Goal: Information Seeking & Learning: Find specific fact

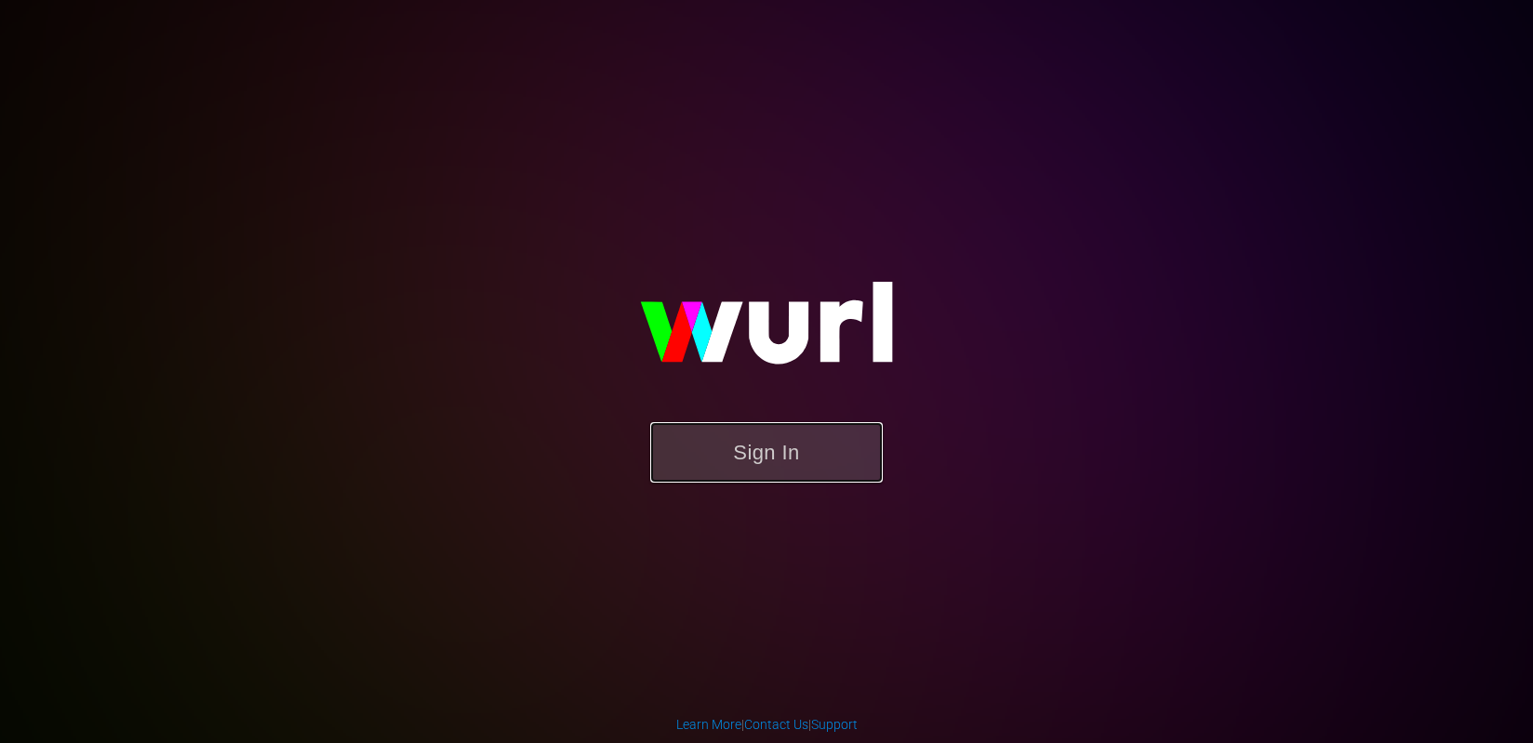
click at [706, 448] on button "Sign In" at bounding box center [766, 452] width 233 height 60
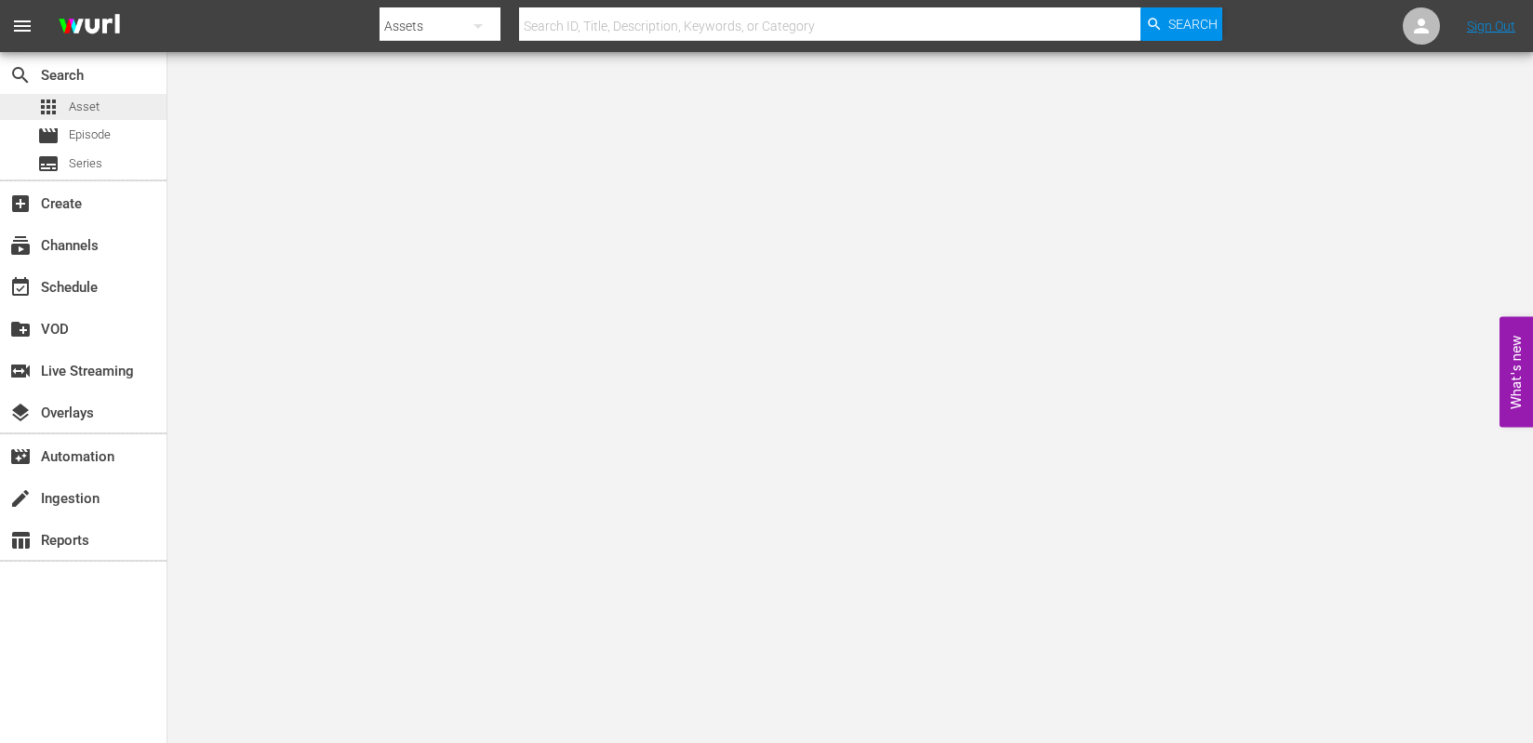
click at [89, 108] on span "Asset" at bounding box center [84, 107] width 31 height 19
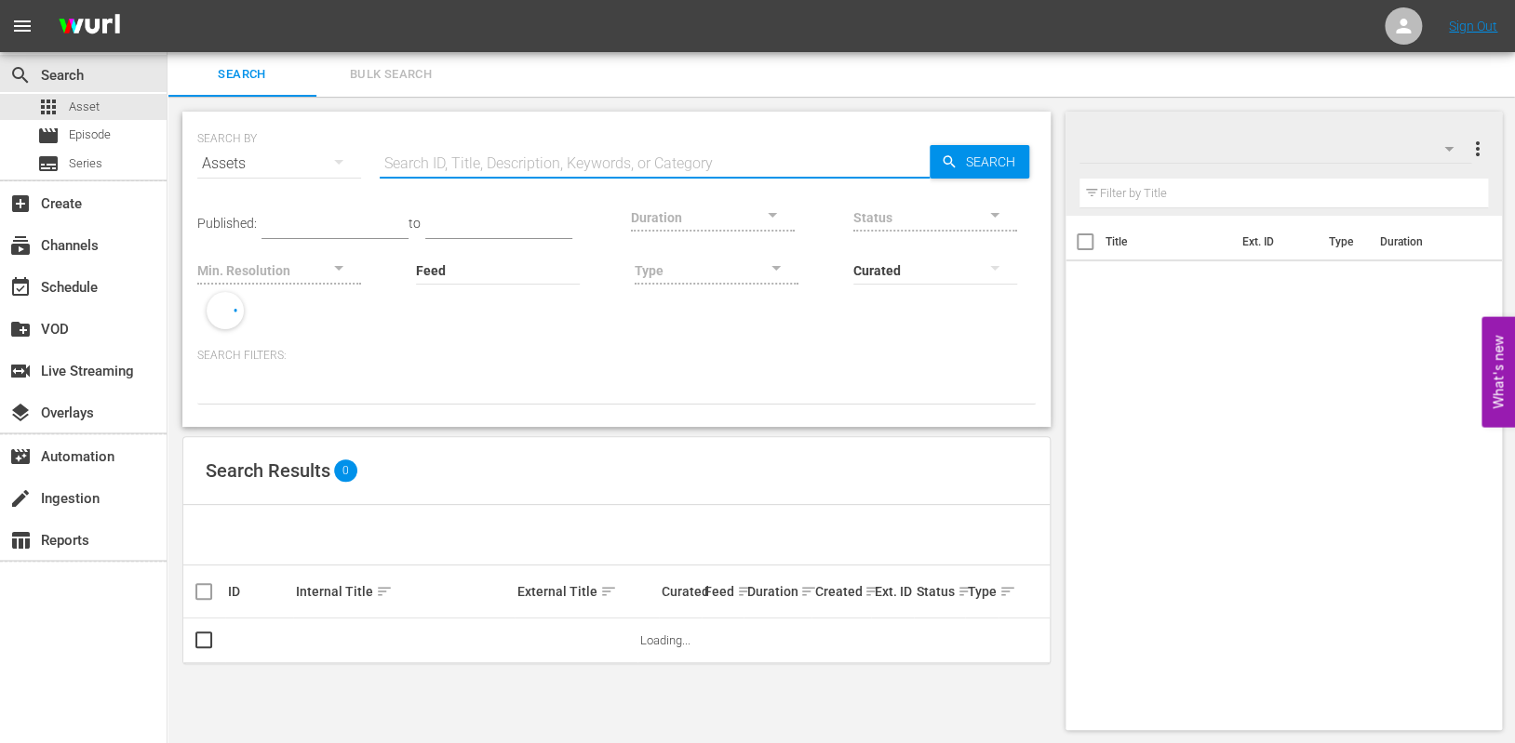
click at [569, 172] on input "text" at bounding box center [655, 163] width 550 height 45
paste input "AMCNVR0000070023"
type input "AMCNVR0000070023"
click at [951, 161] on icon "button" at bounding box center [949, 161] width 12 height 12
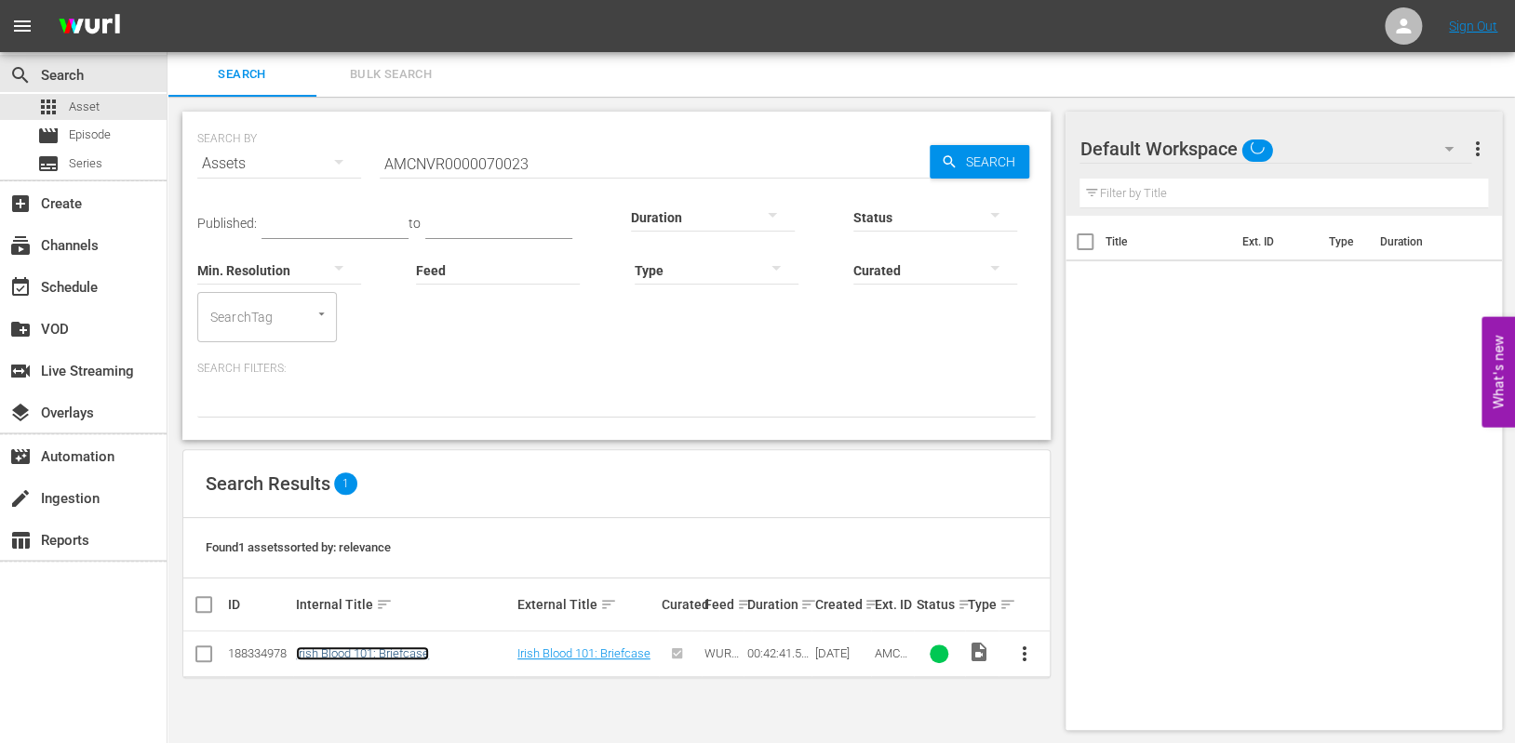
click at [338, 652] on link "Irish Blood 101: Briefcase" at bounding box center [362, 654] width 133 height 14
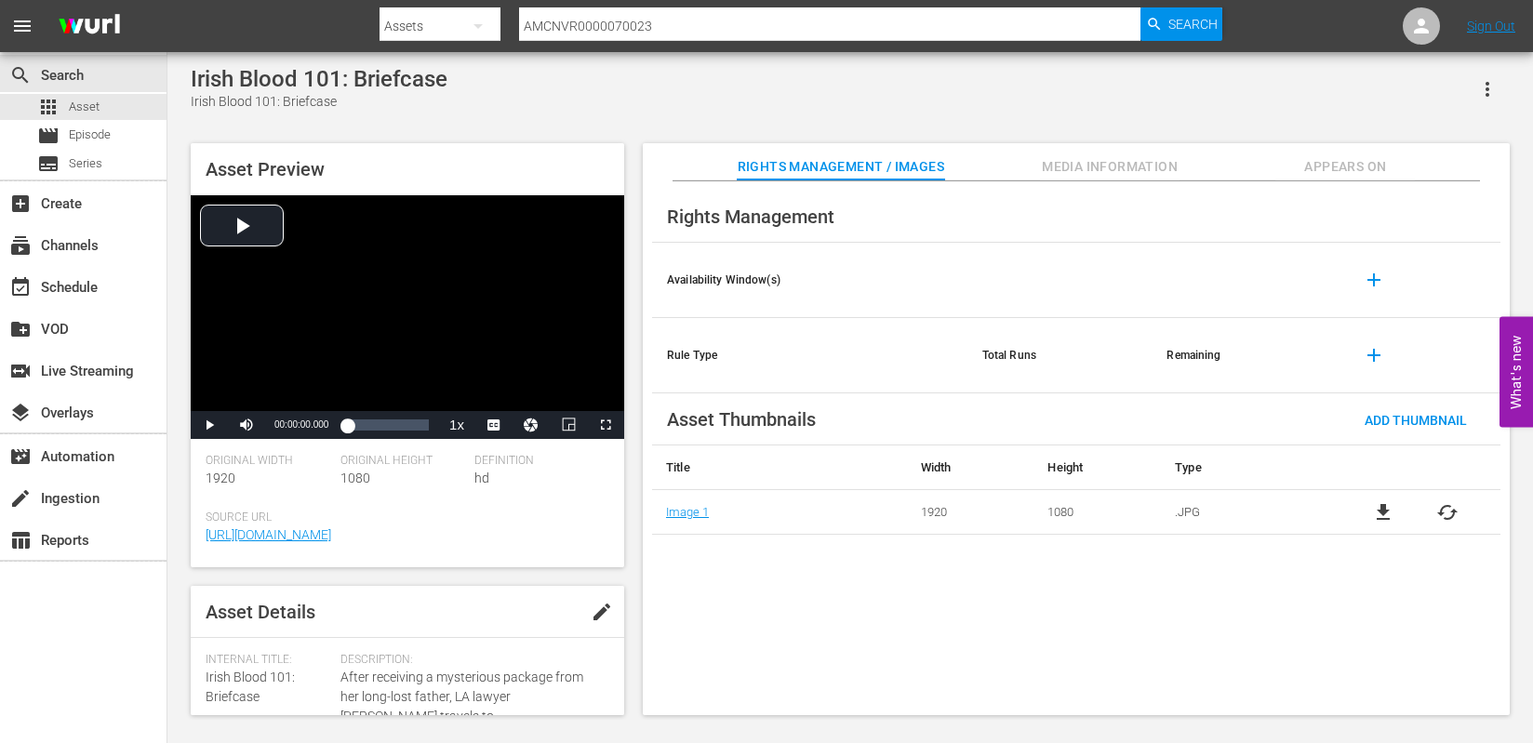
click at [1100, 174] on span "Media Information" at bounding box center [1110, 166] width 140 height 23
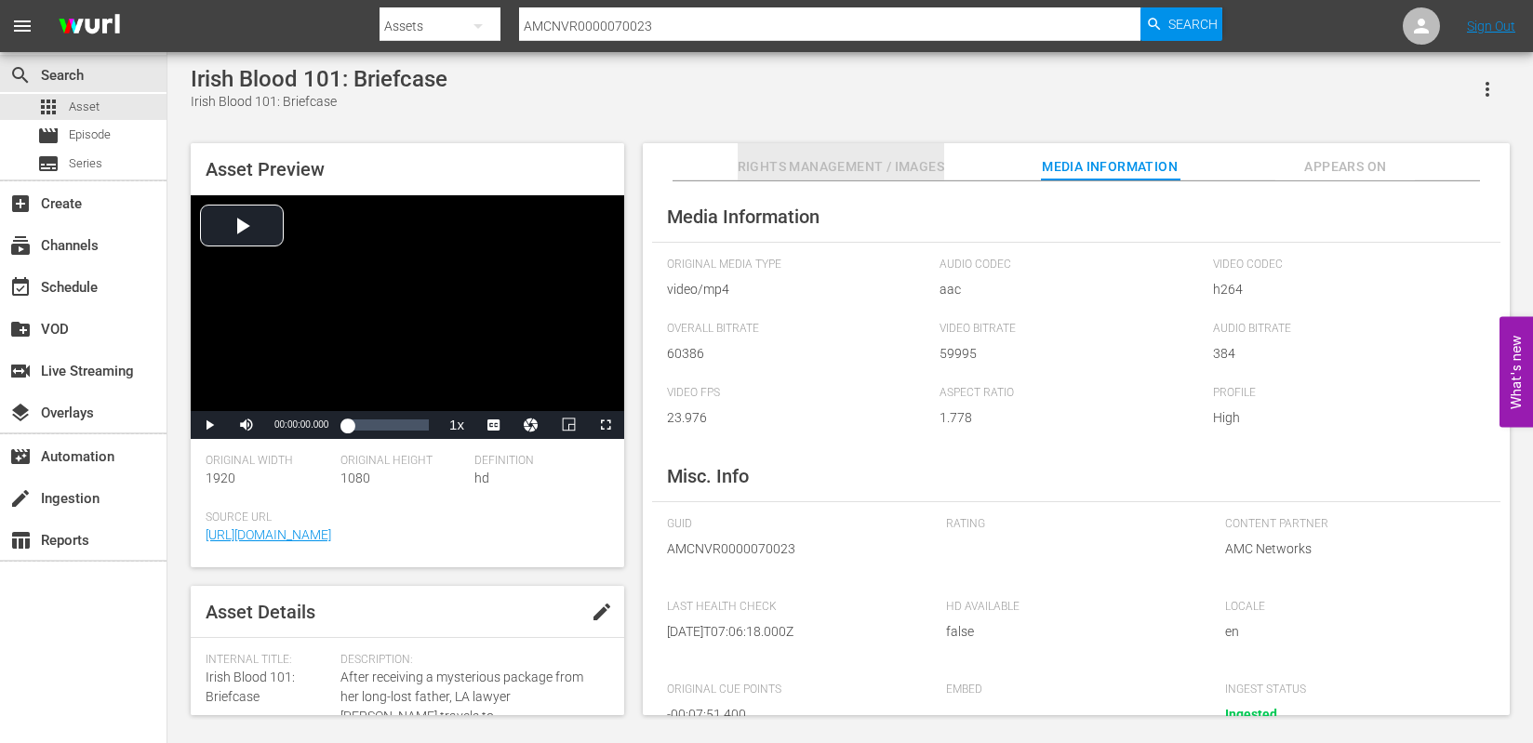
click at [847, 168] on span "Rights Management / Images" at bounding box center [841, 166] width 207 height 23
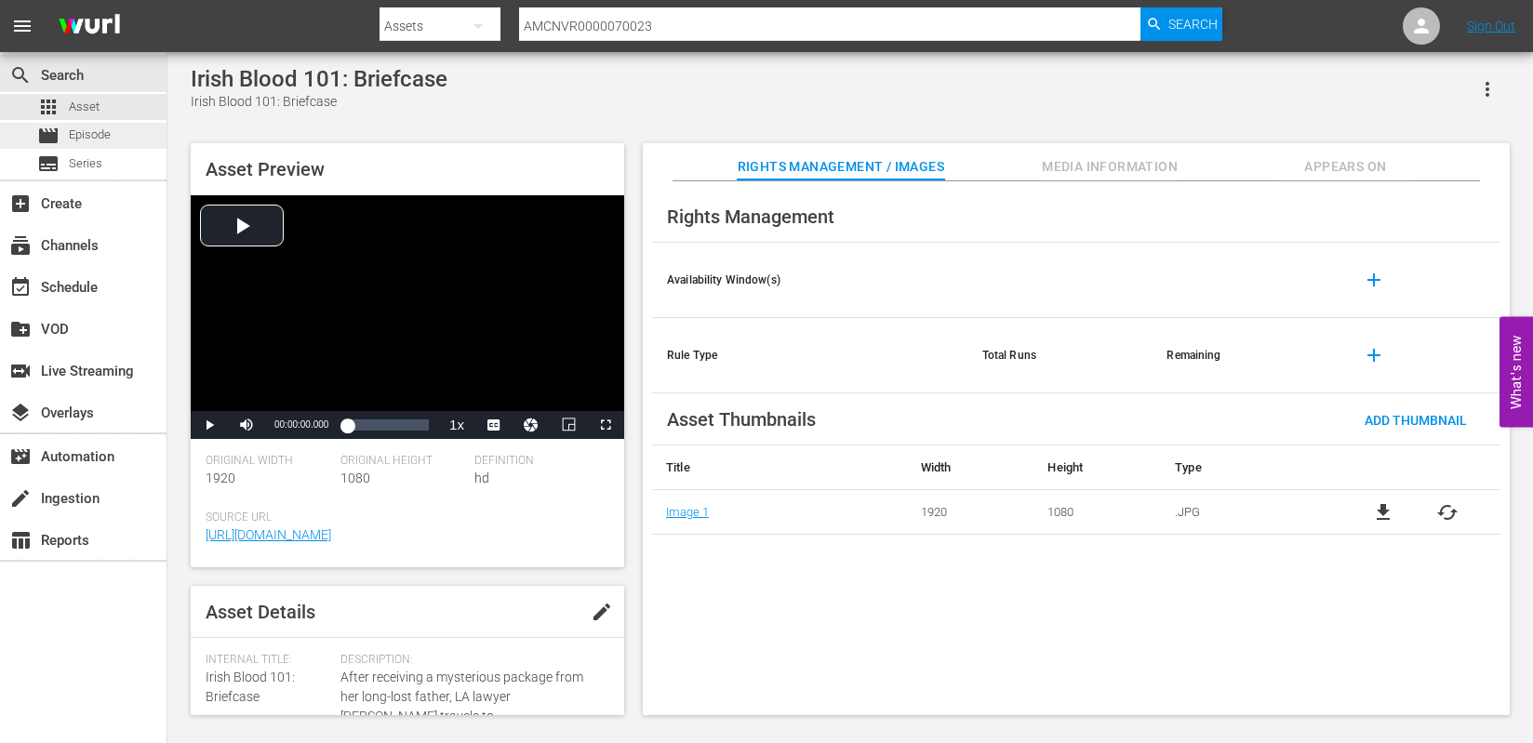
click at [106, 141] on span "Episode" at bounding box center [90, 135] width 42 height 19
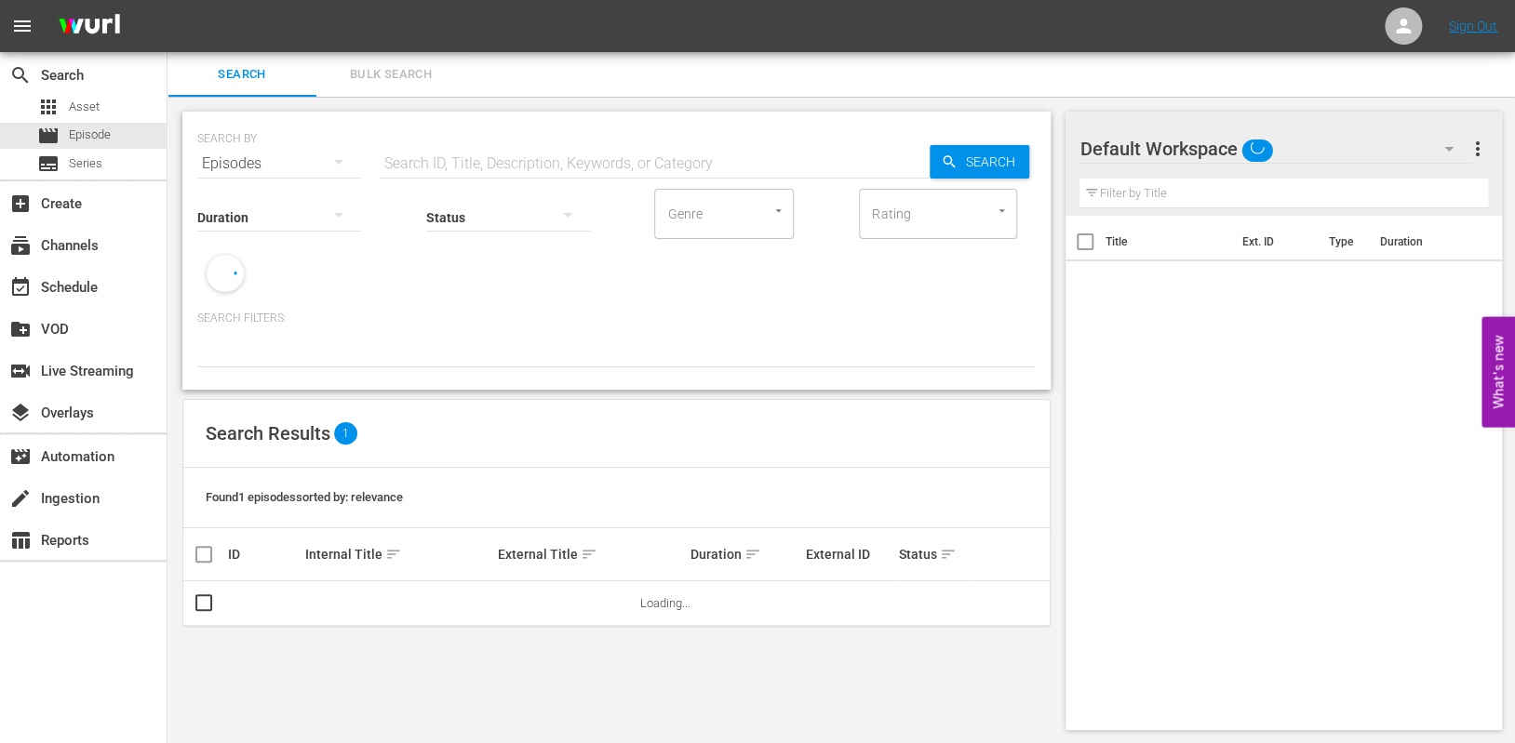
click at [515, 145] on input "text" at bounding box center [655, 163] width 550 height 45
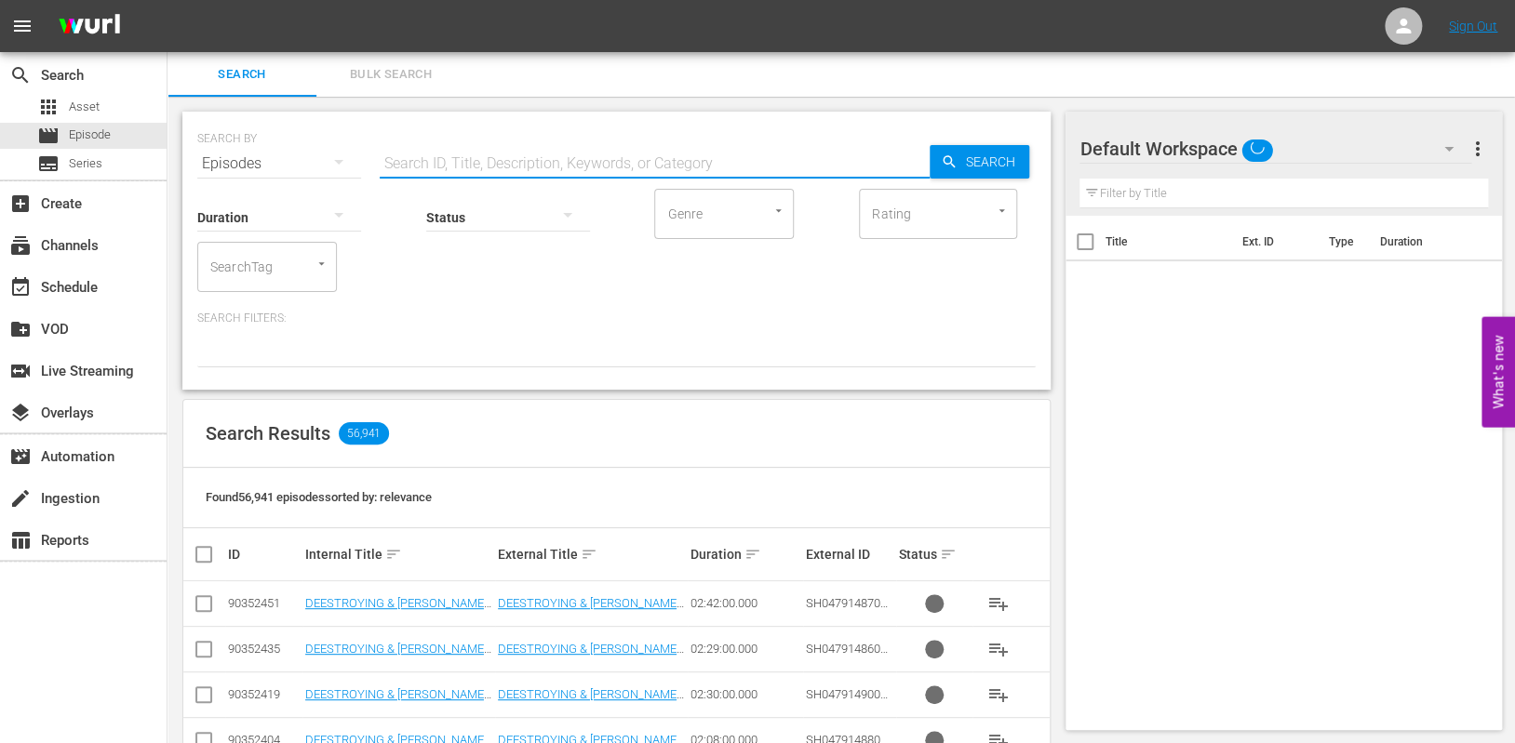
paste input "AMCNVR0000070023"
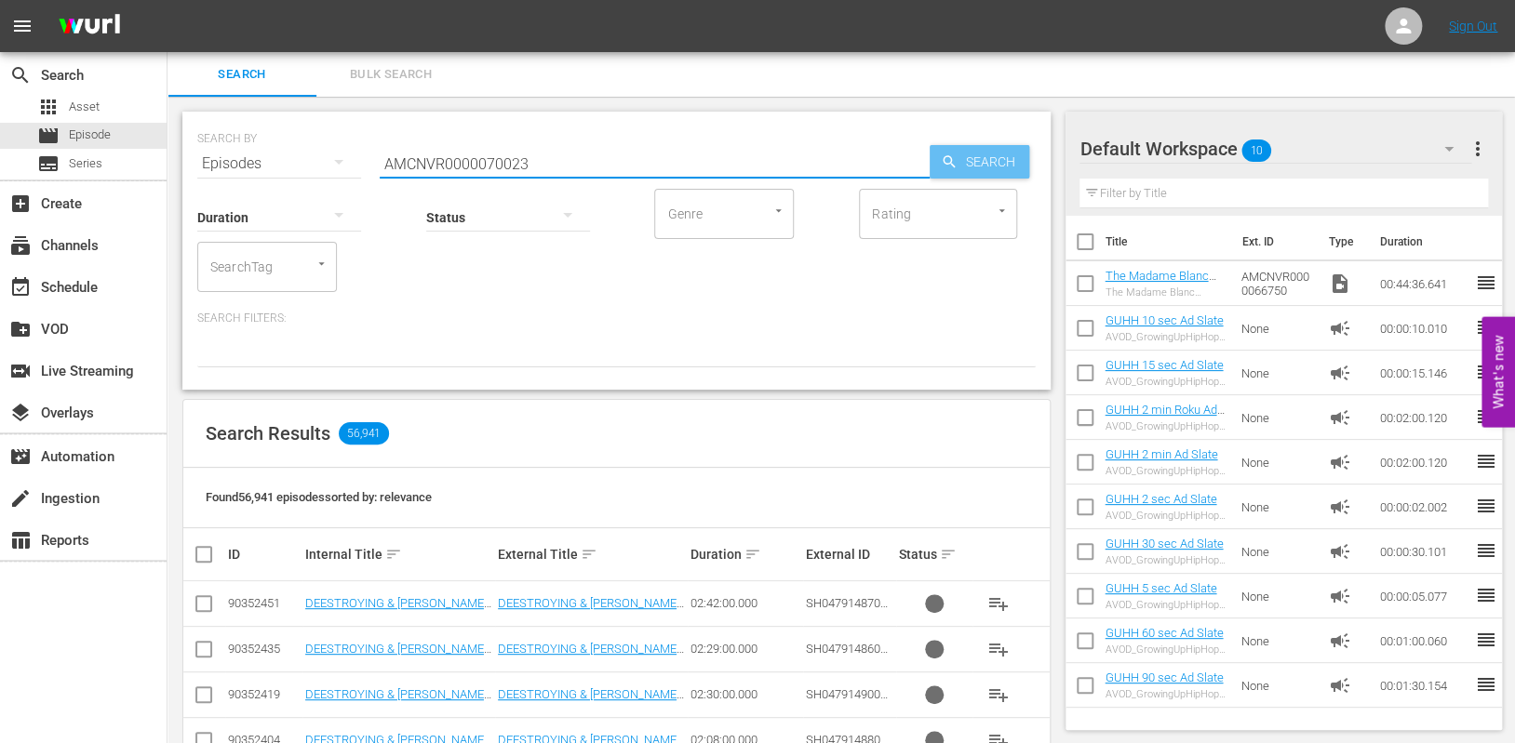
type input "AMCNVR0000070023"
click at [988, 158] on span "Search" at bounding box center [993, 161] width 72 height 33
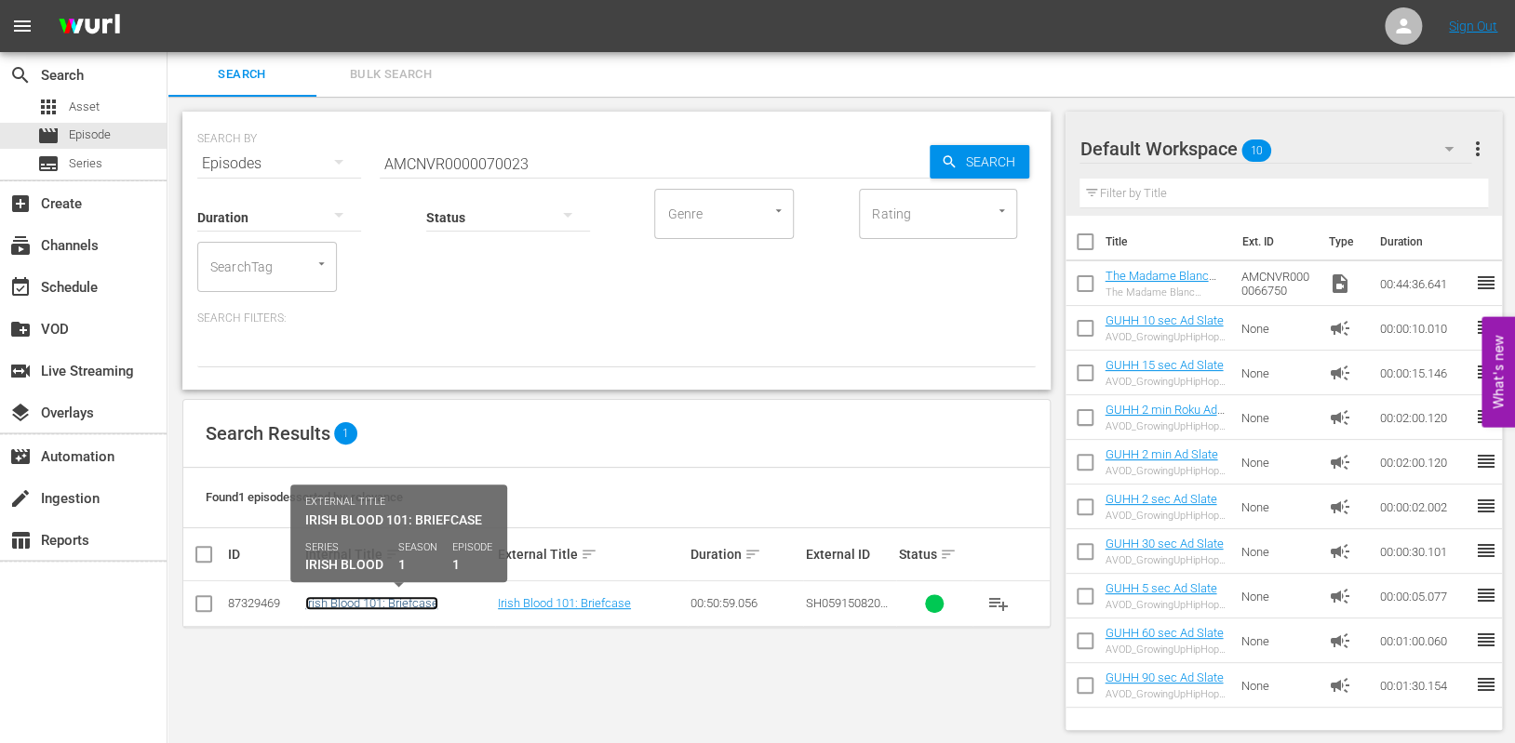
click at [356, 605] on link "Irish Blood 101: Briefcase" at bounding box center [371, 603] width 133 height 14
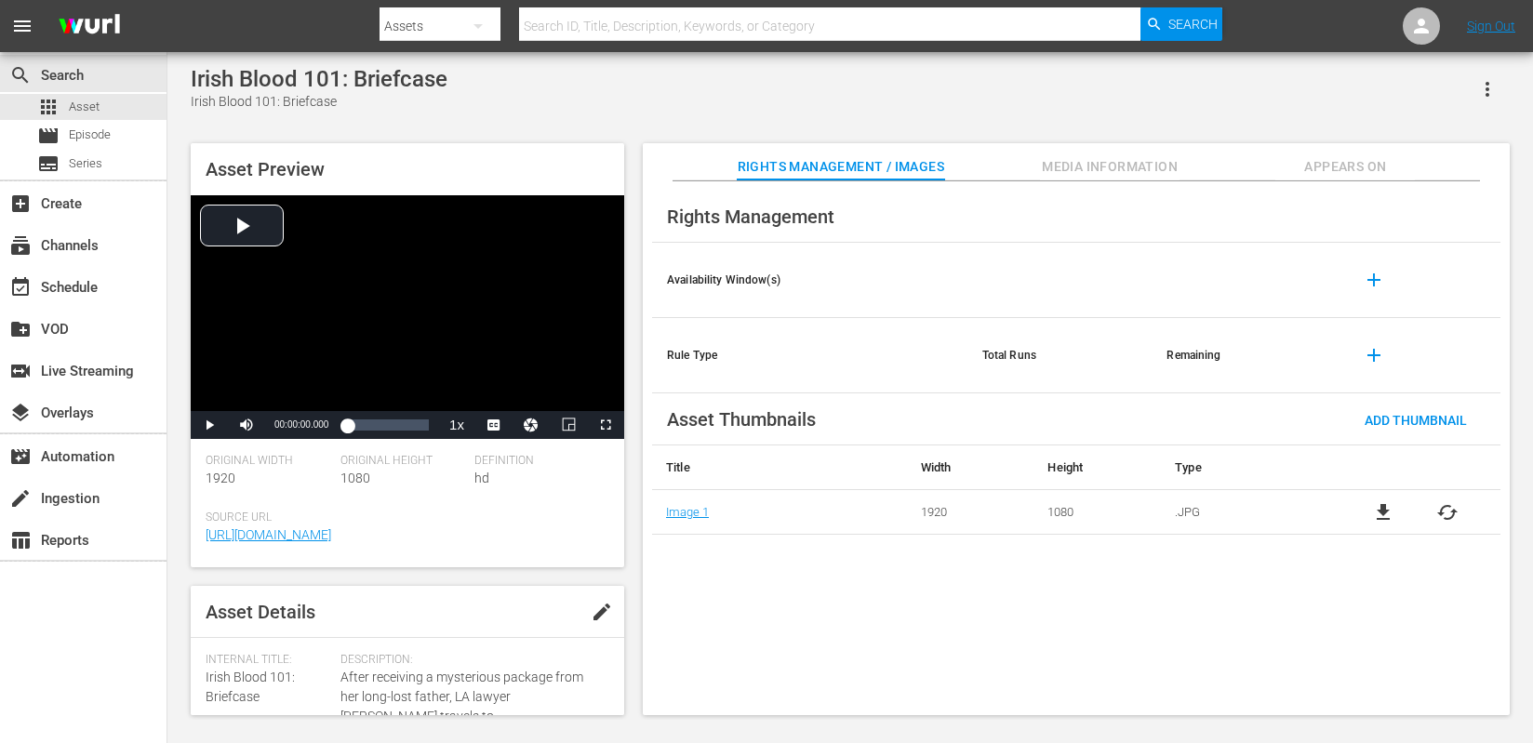
click at [609, 607] on button "edit" at bounding box center [602, 612] width 45 height 45
click at [479, 614] on span "Discard" at bounding box center [486, 613] width 83 height 15
click at [1075, 166] on span "Media Information" at bounding box center [1110, 166] width 140 height 23
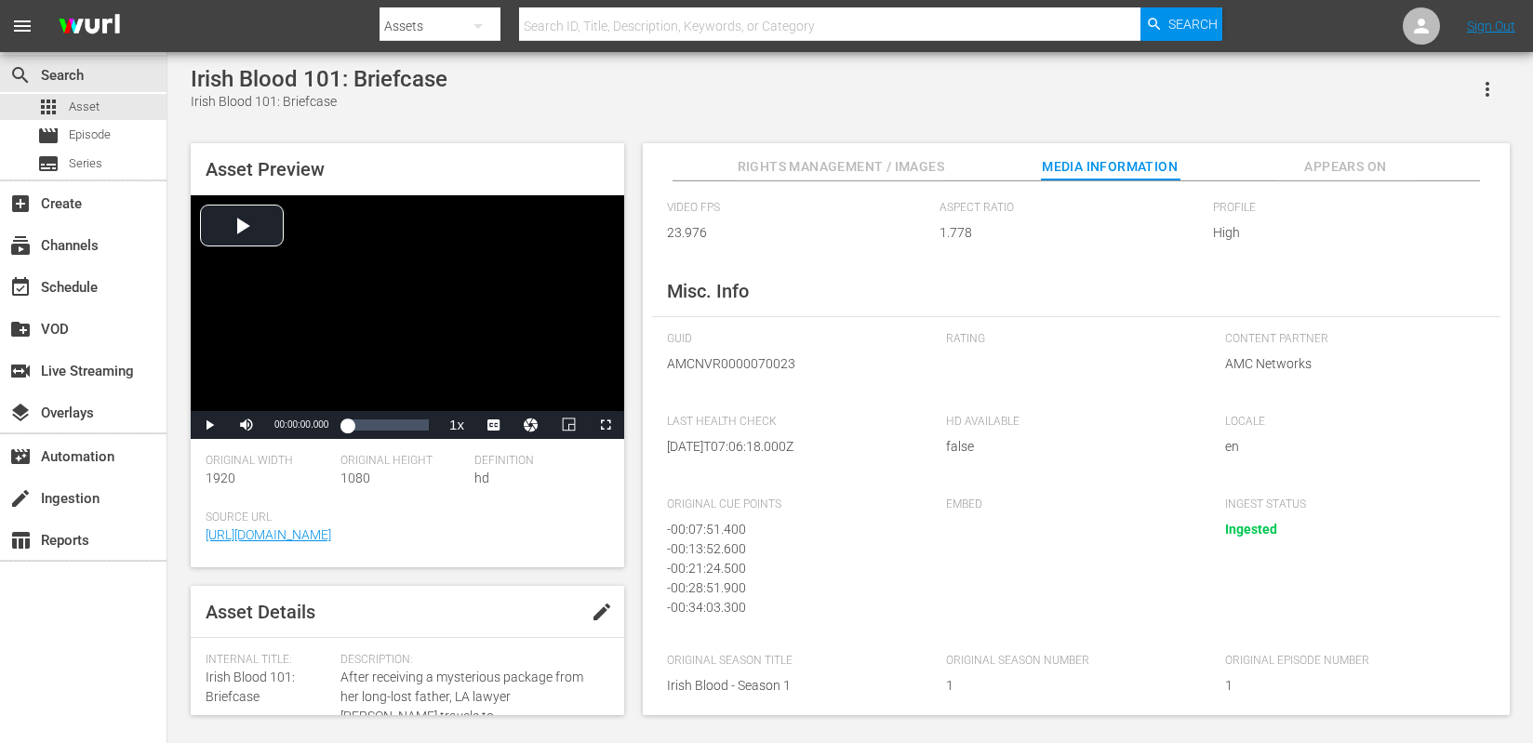
scroll to position [195, 0]
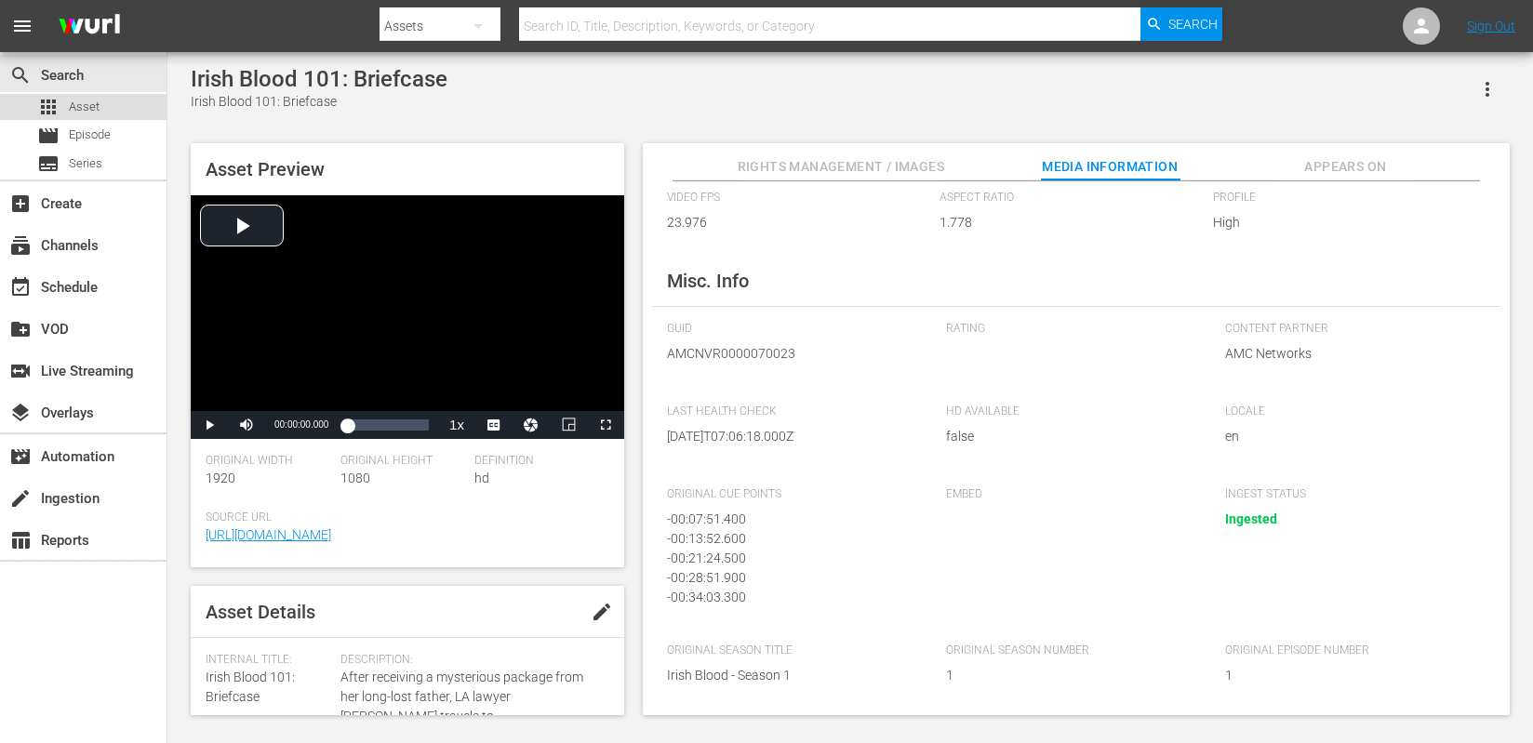
click at [89, 100] on span "Asset" at bounding box center [84, 107] width 31 height 19
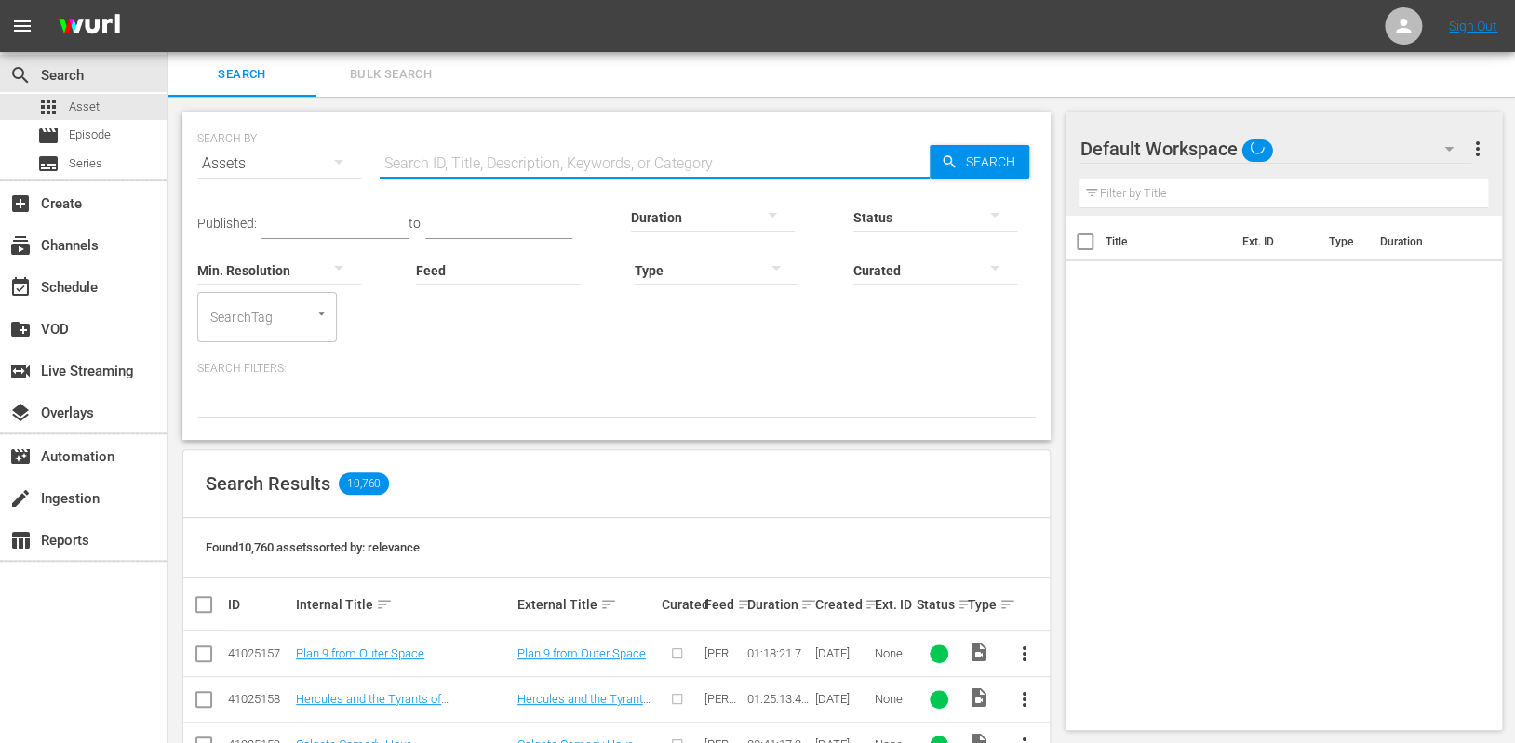
click at [453, 171] on input "text" at bounding box center [655, 163] width 550 height 45
paste input "https://platform.wurl.com/main/asset/188334978"
click at [779, 177] on div "Duration" at bounding box center [713, 205] width 164 height 67
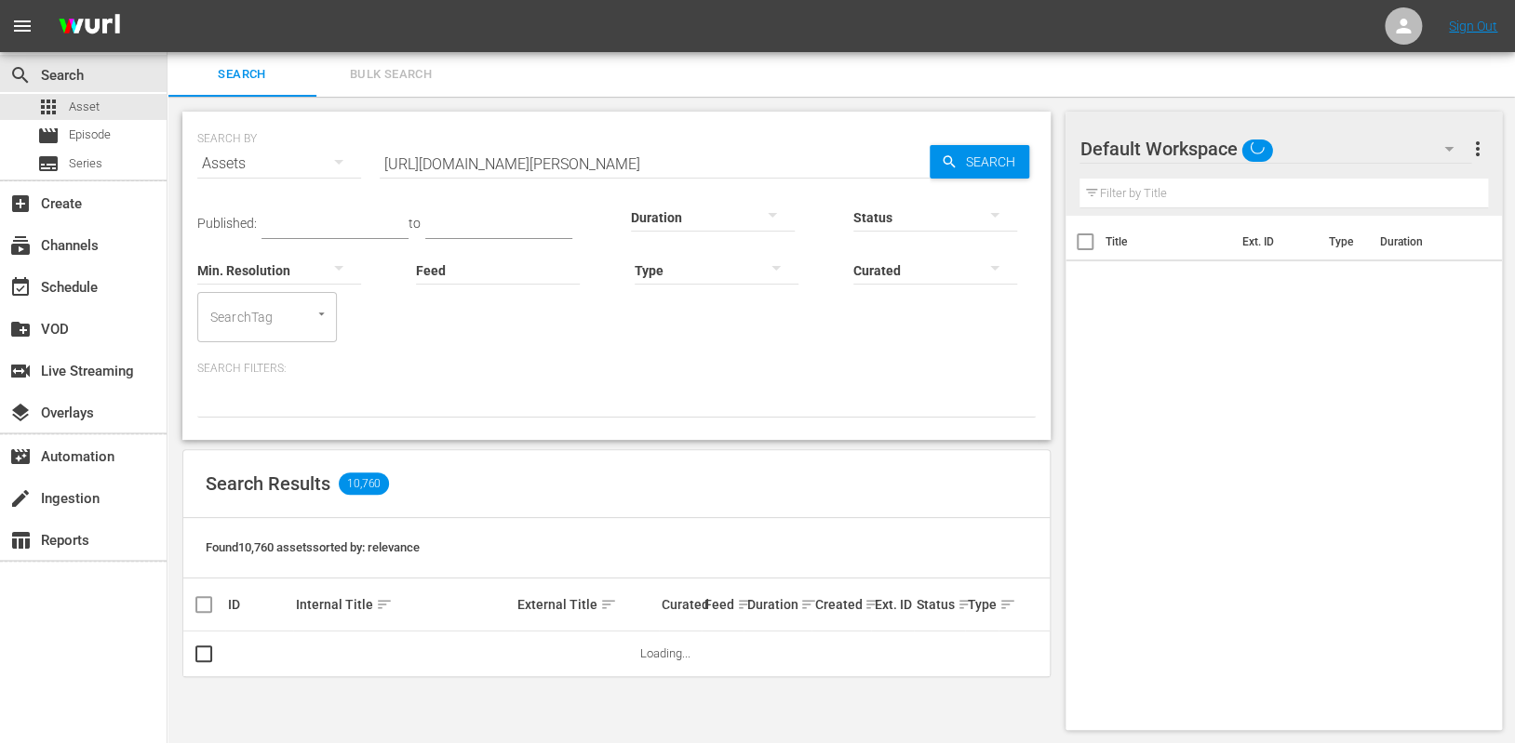
click at [779, 166] on input "https://platform.wurl.com/main/asset/188334978" at bounding box center [655, 163] width 550 height 45
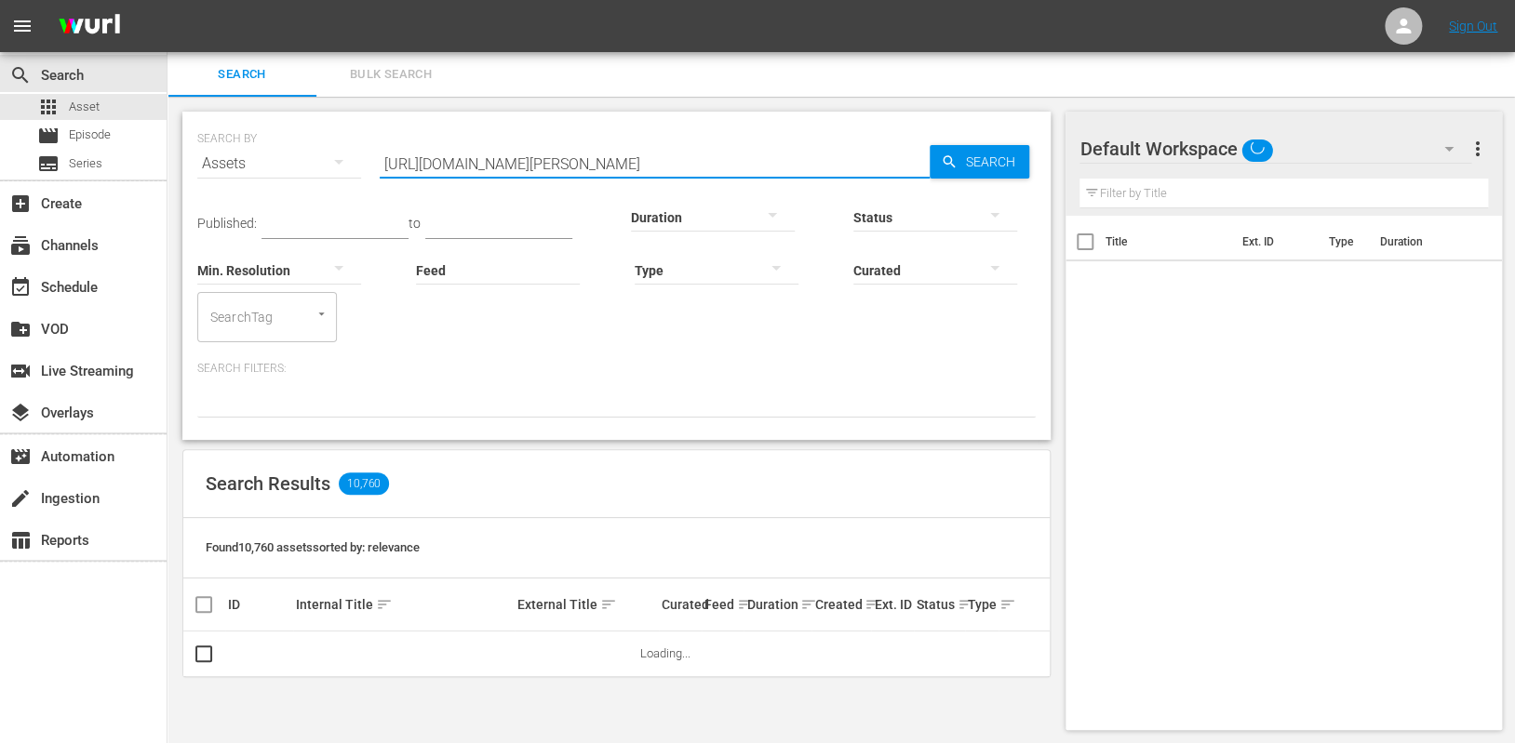
click at [779, 166] on input "https://platform.wurl.com/main/asset/188334978" at bounding box center [655, 163] width 550 height 45
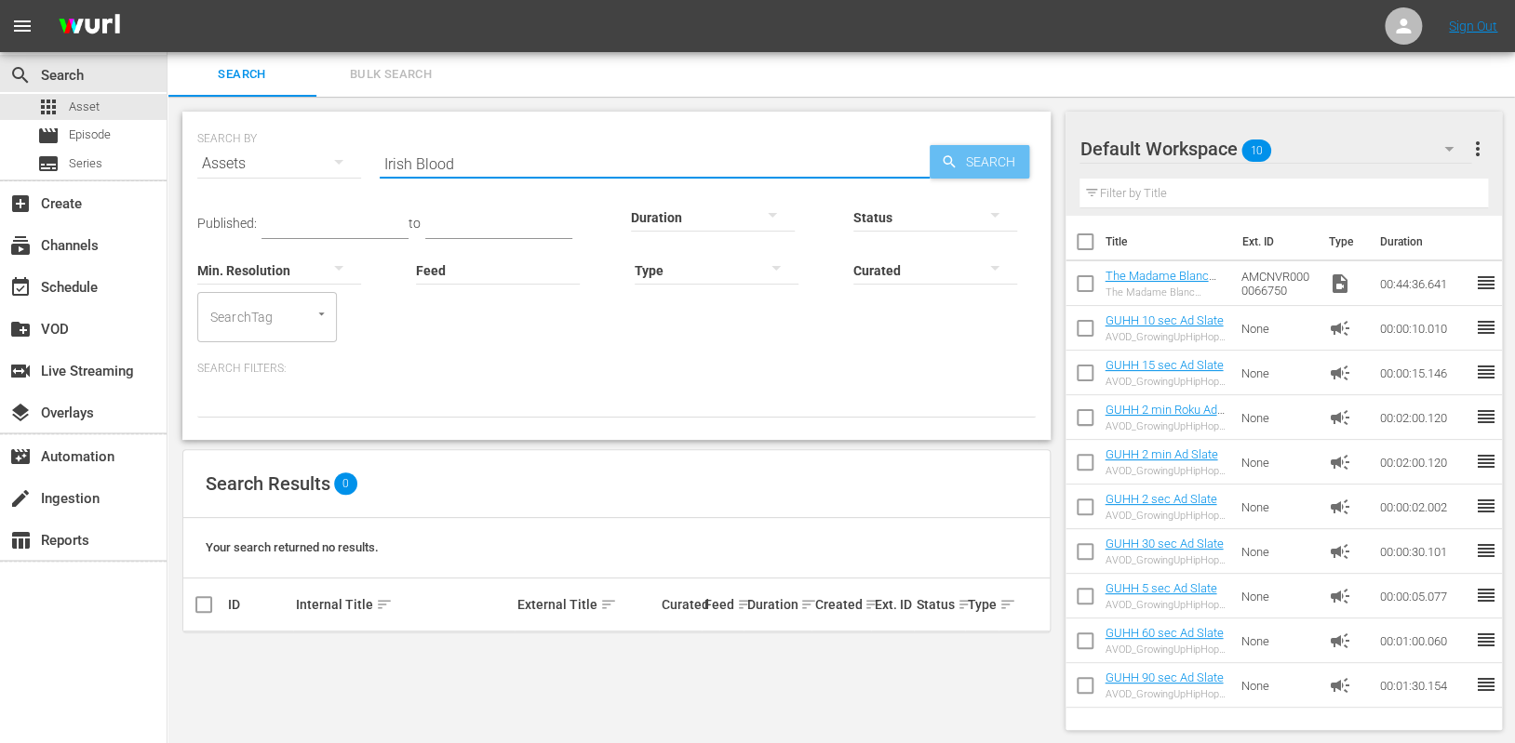
type input "Irish Blood"
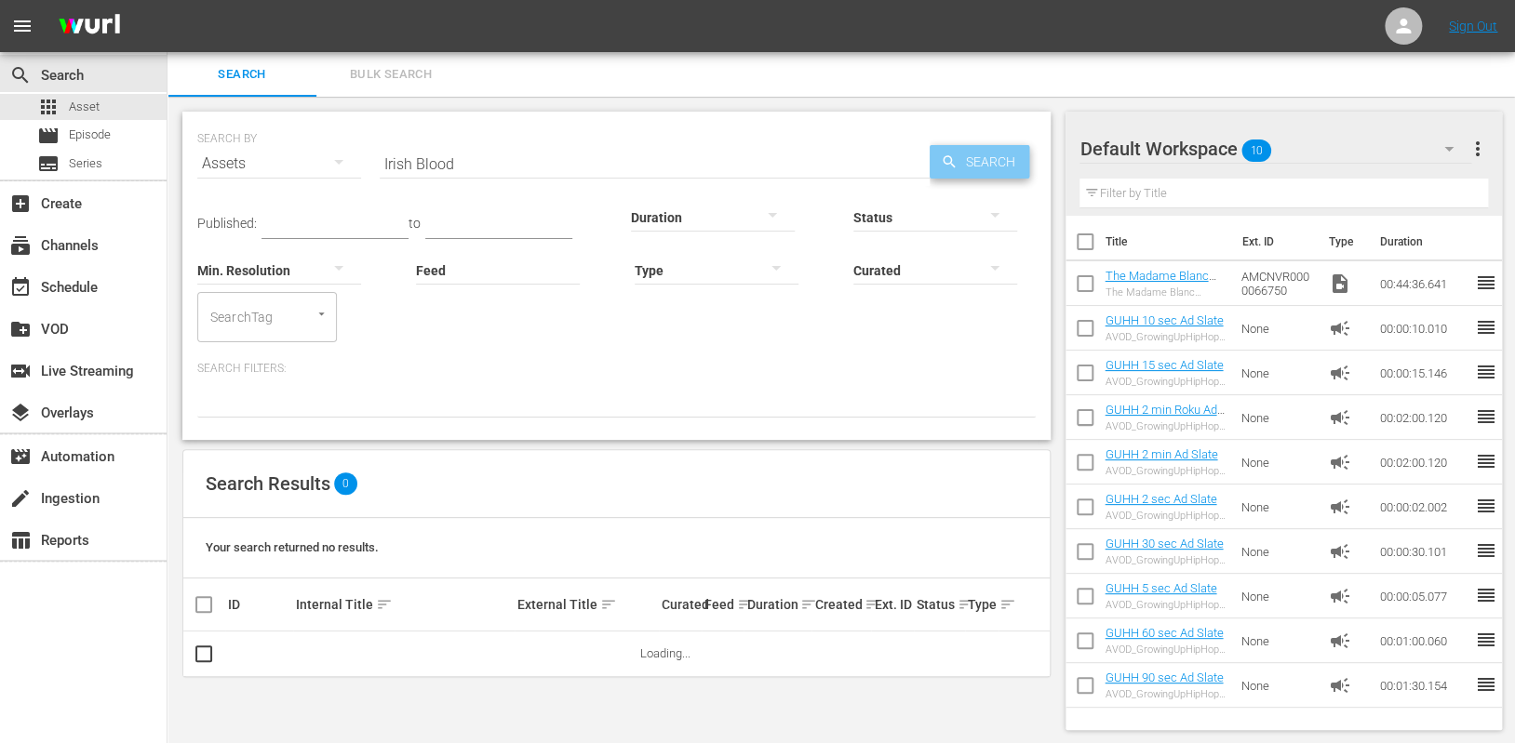
click at [962, 165] on span "Search" at bounding box center [993, 161] width 72 height 33
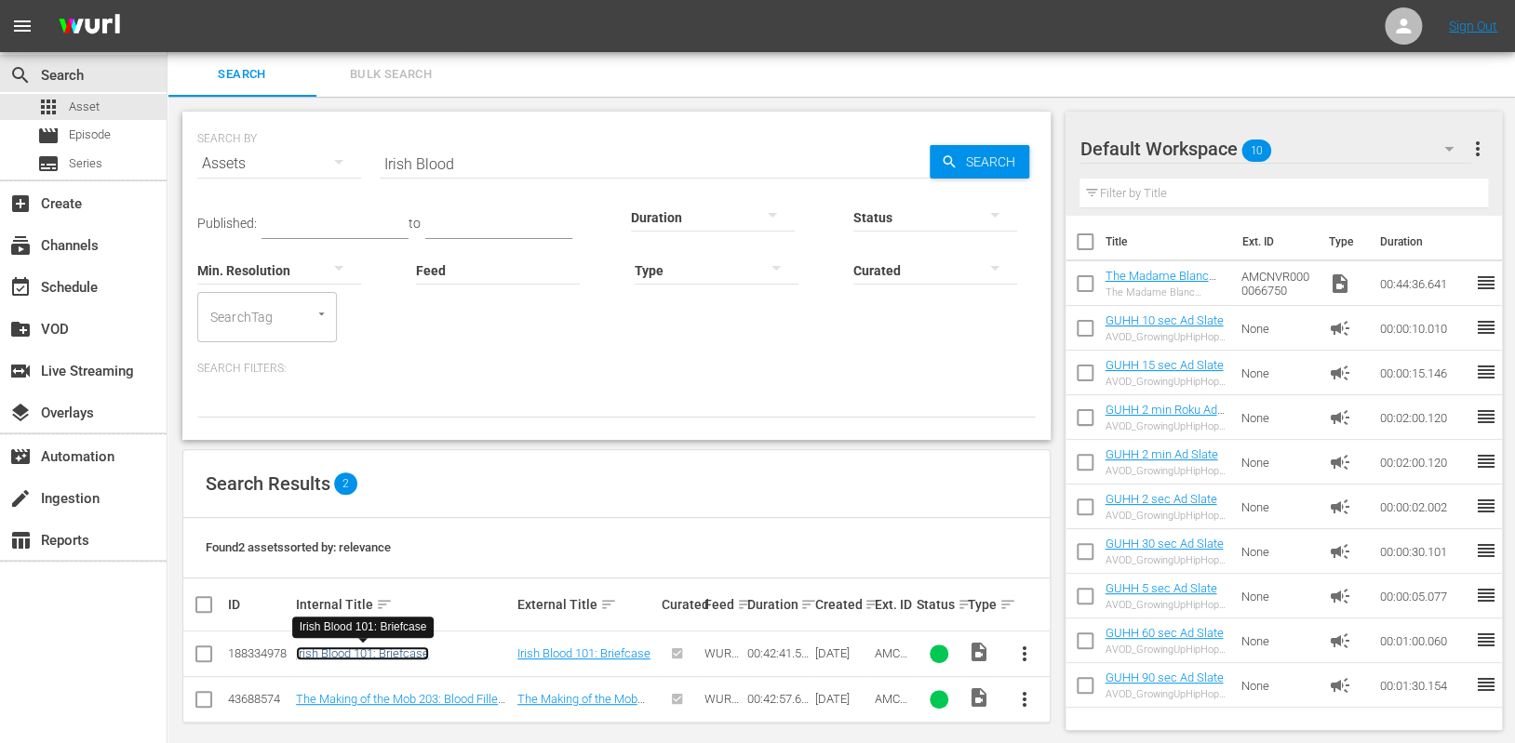
click at [369, 651] on link "Irish Blood 101: Briefcase" at bounding box center [362, 654] width 133 height 14
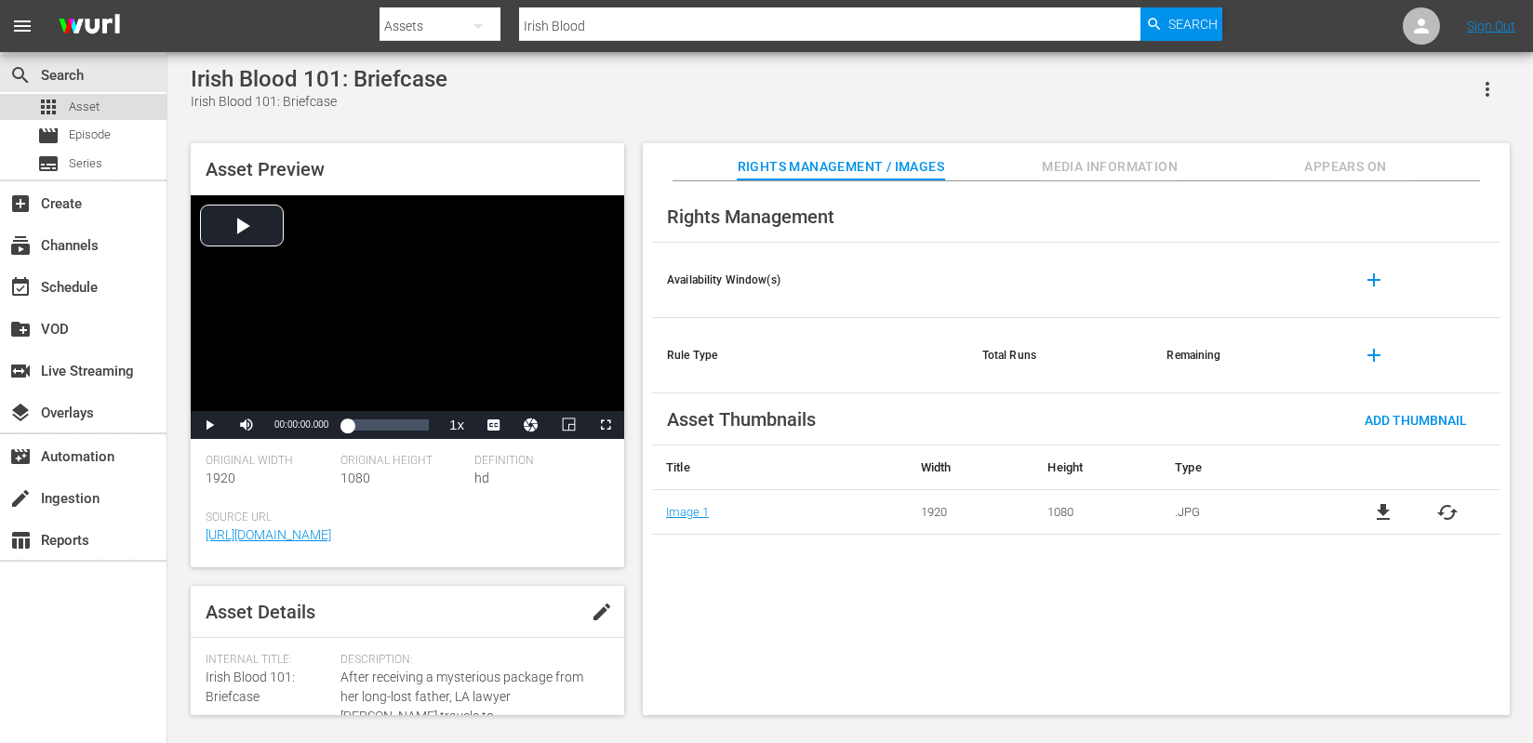
click at [92, 105] on span "Asset" at bounding box center [84, 107] width 31 height 19
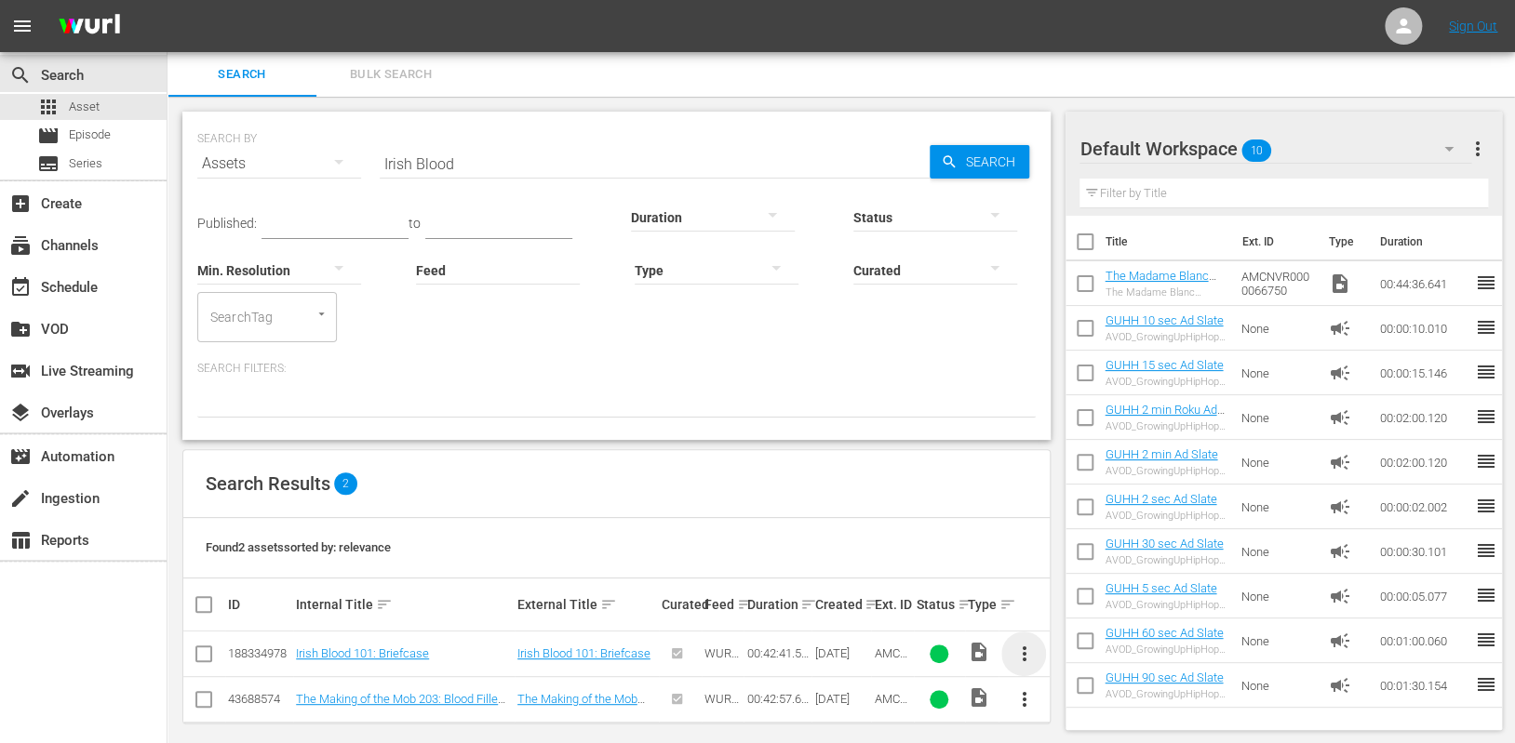
click at [1032, 644] on span "more_vert" at bounding box center [1023, 654] width 22 height 22
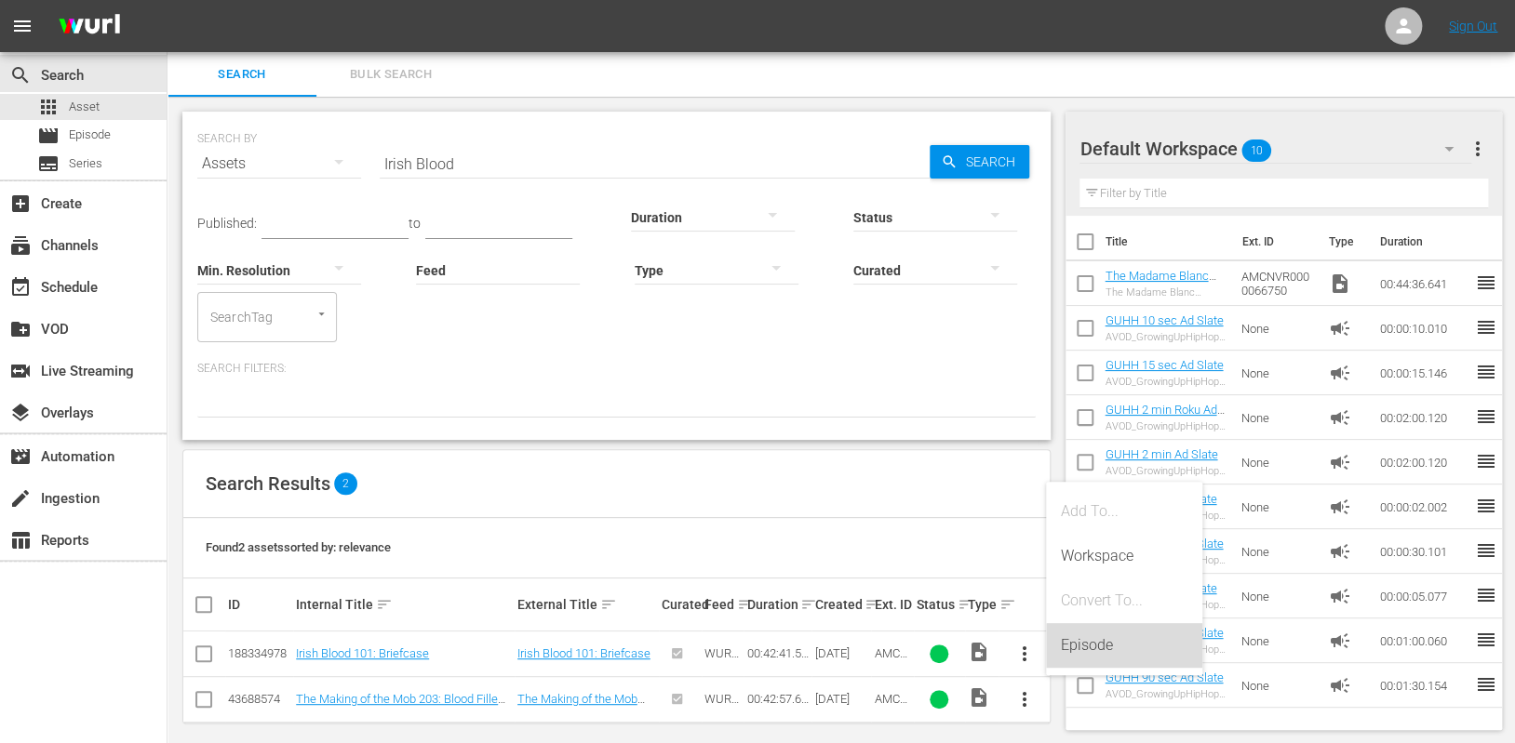
click at [1070, 636] on div "Episode" at bounding box center [1124, 645] width 127 height 45
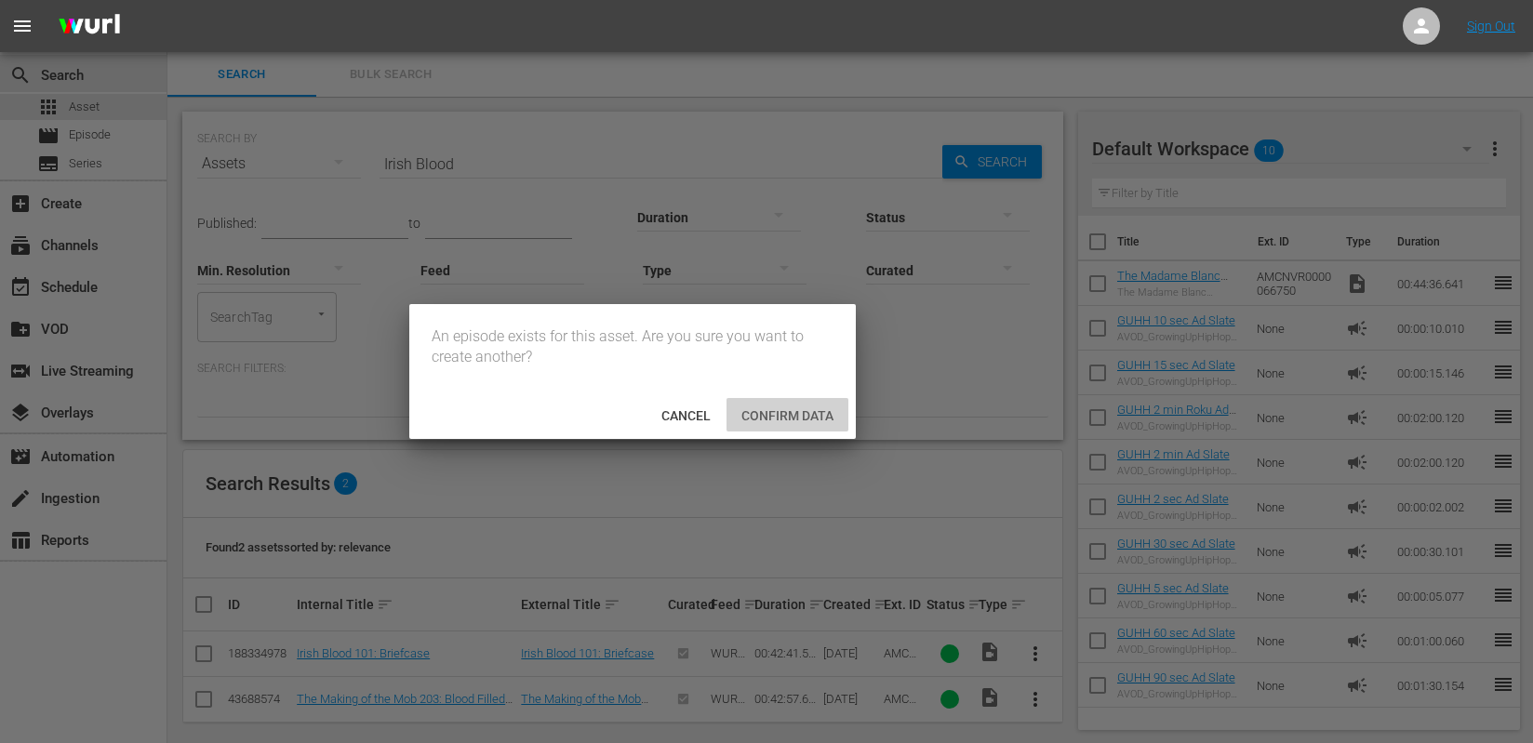
click at [792, 422] on div "Confirm data" at bounding box center [788, 415] width 122 height 34
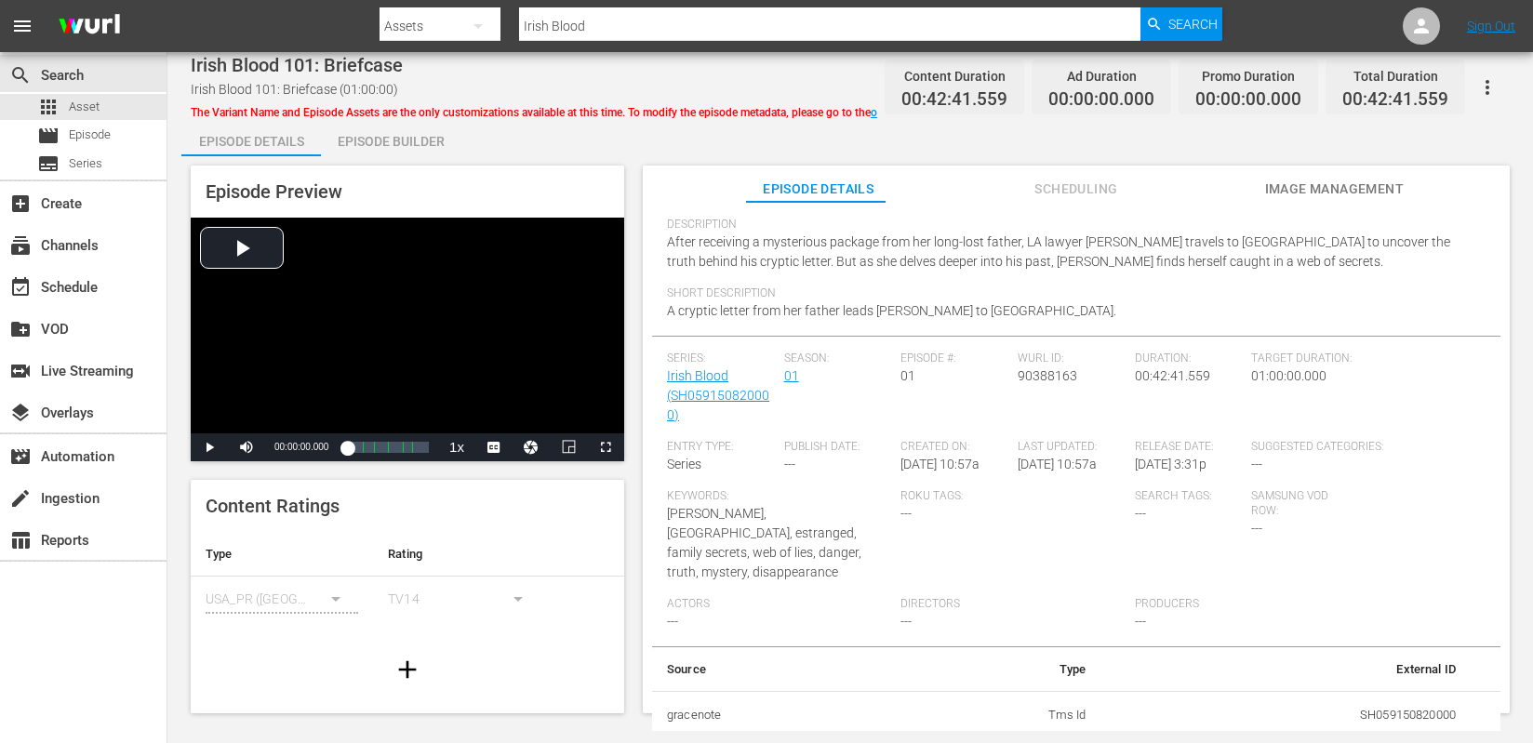
scroll to position [380, 0]
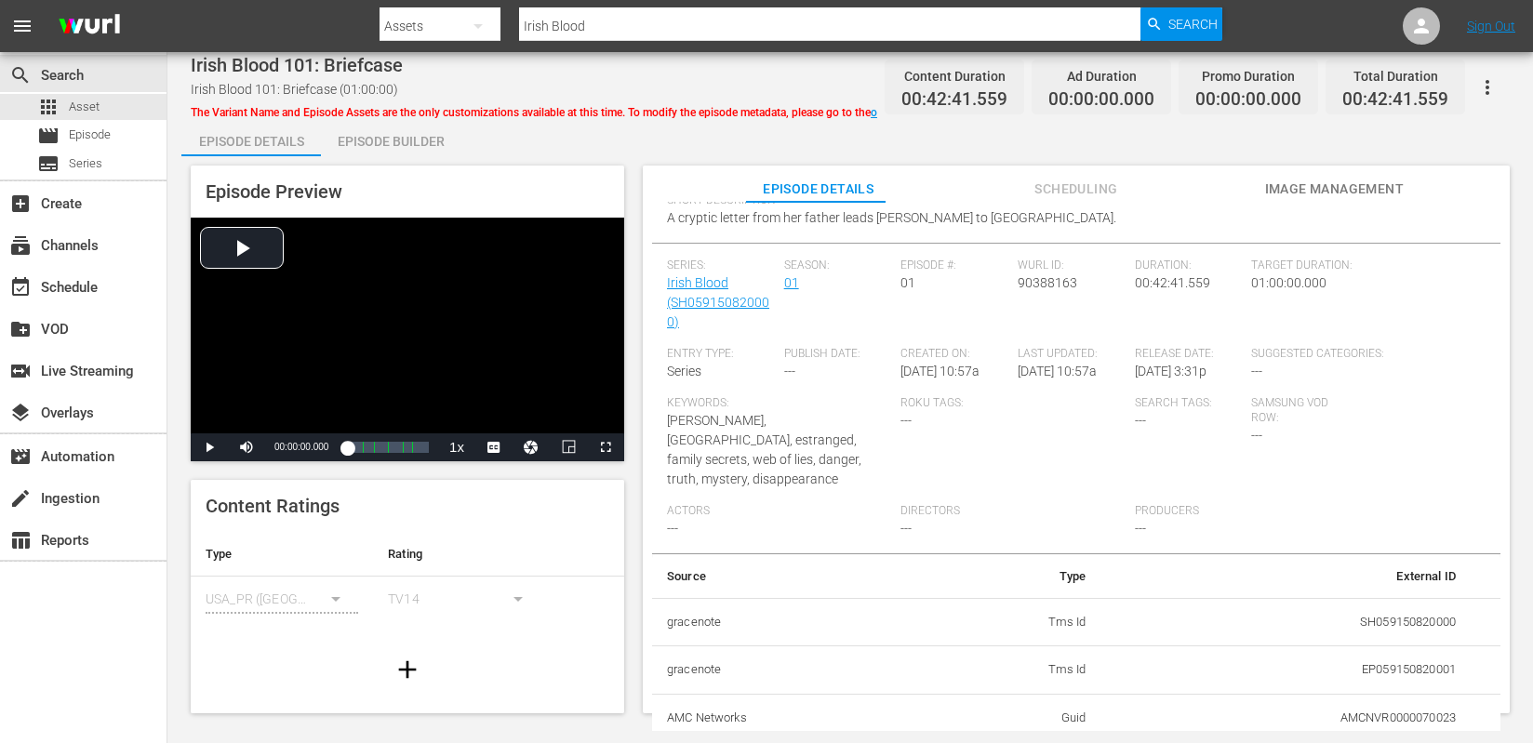
drag, startPoint x: 171, startPoint y: 659, endPoint x: 177, endPoint y: 614, distance: 45.0
click at [171, 659] on div "Irish Blood 101: Briefcase Irish Blood 101: Briefcase (01:00:00) The Variant Na…" at bounding box center [850, 397] width 1366 height 690
click at [55, 100] on span "apps" at bounding box center [48, 107] width 22 height 22
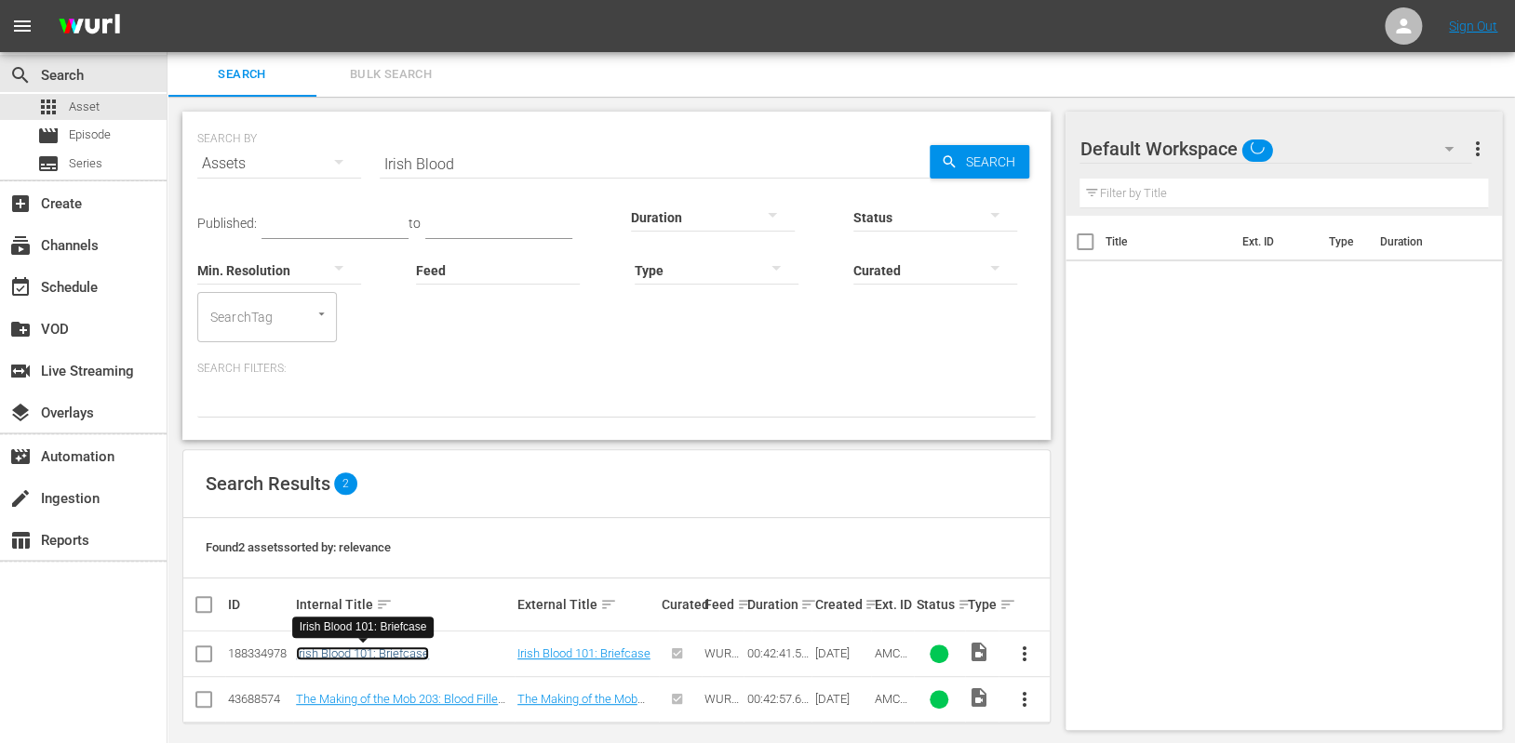
click at [356, 656] on link "Irish Blood 101: Briefcase" at bounding box center [362, 654] width 133 height 14
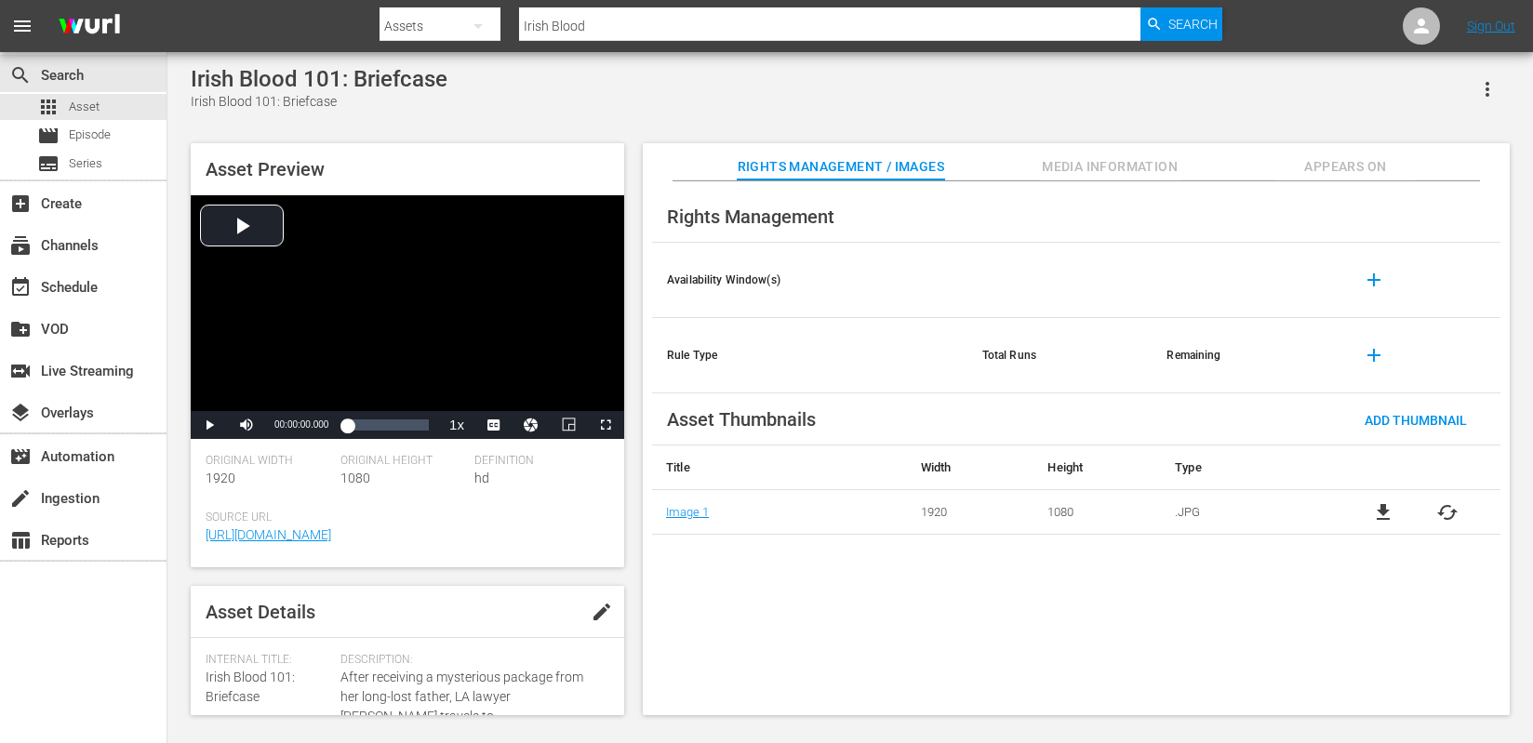
click at [1087, 171] on span "Media Information" at bounding box center [1110, 166] width 140 height 23
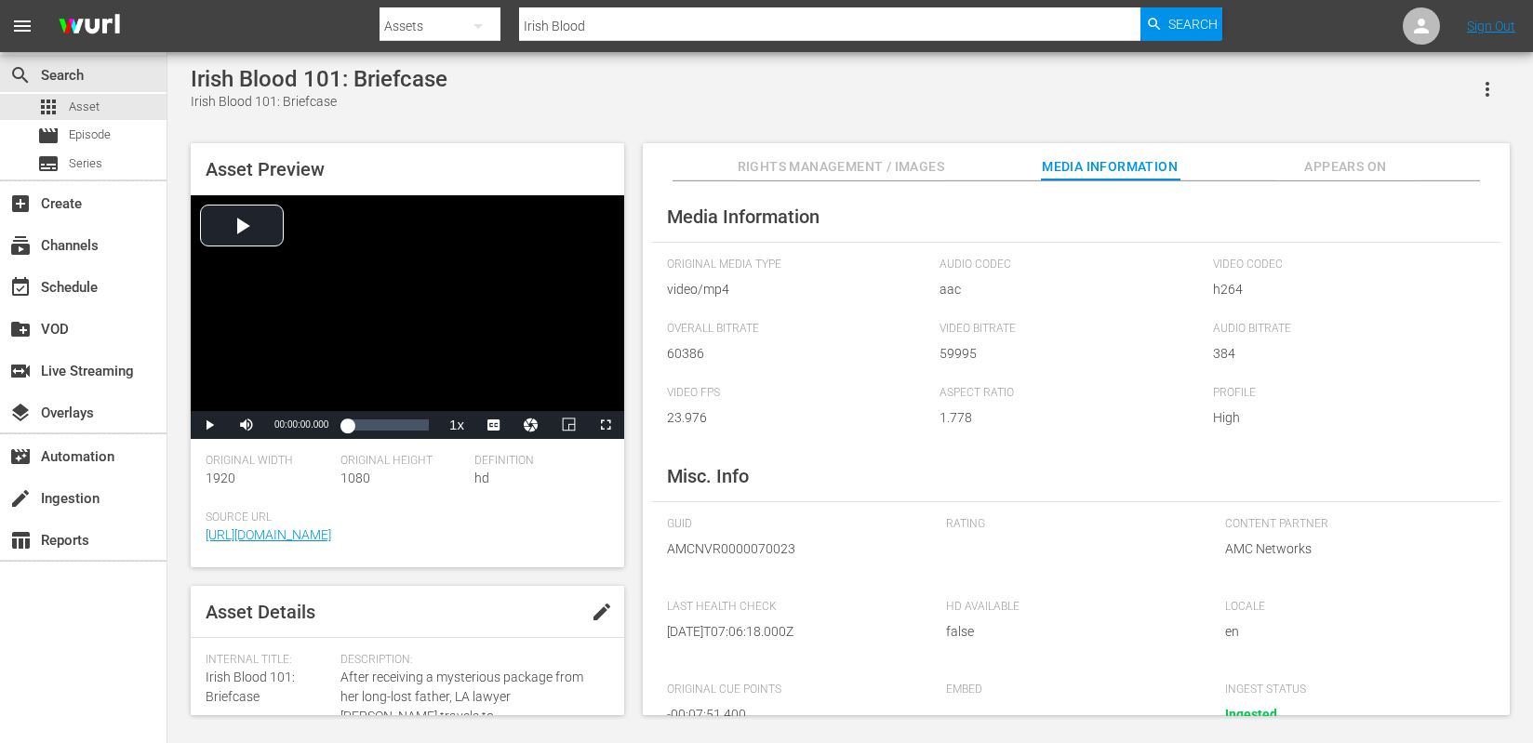
click at [1502, 100] on button "button" at bounding box center [1487, 89] width 45 height 45
click at [1148, 81] on div "Irish Blood 101: Briefcase Irish Blood 101: Briefcase" at bounding box center [850, 89] width 1319 height 46
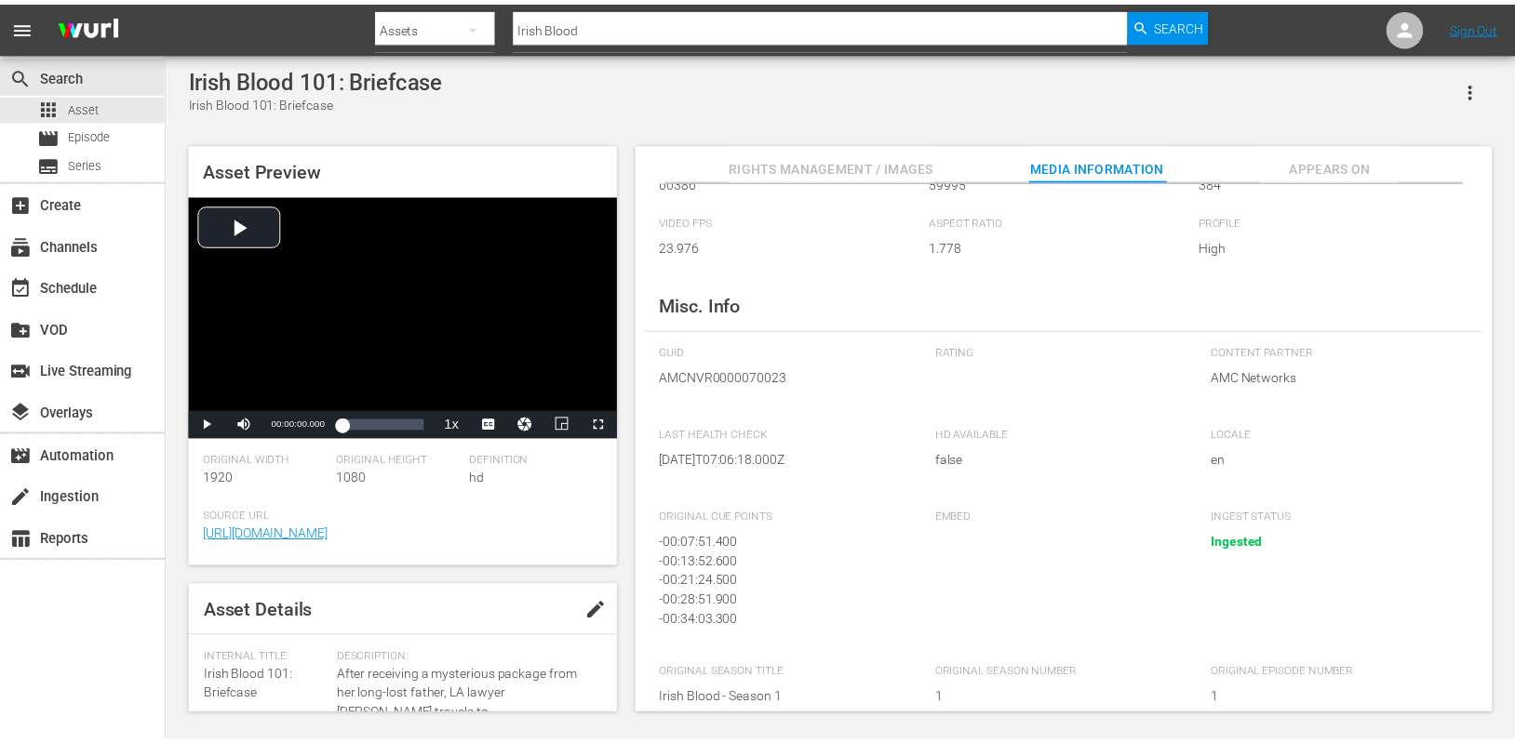
scroll to position [195, 0]
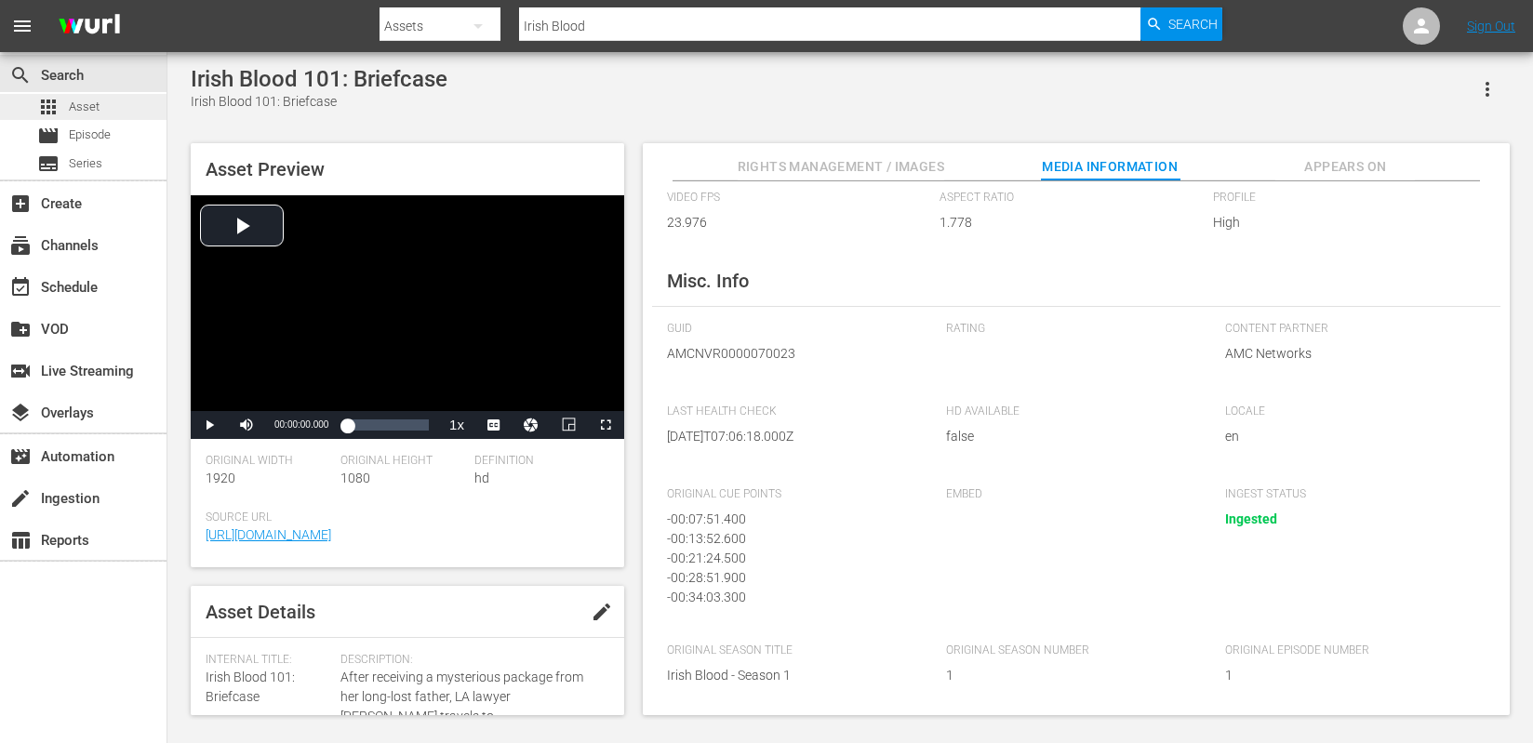
click at [98, 105] on span "Asset" at bounding box center [84, 107] width 31 height 19
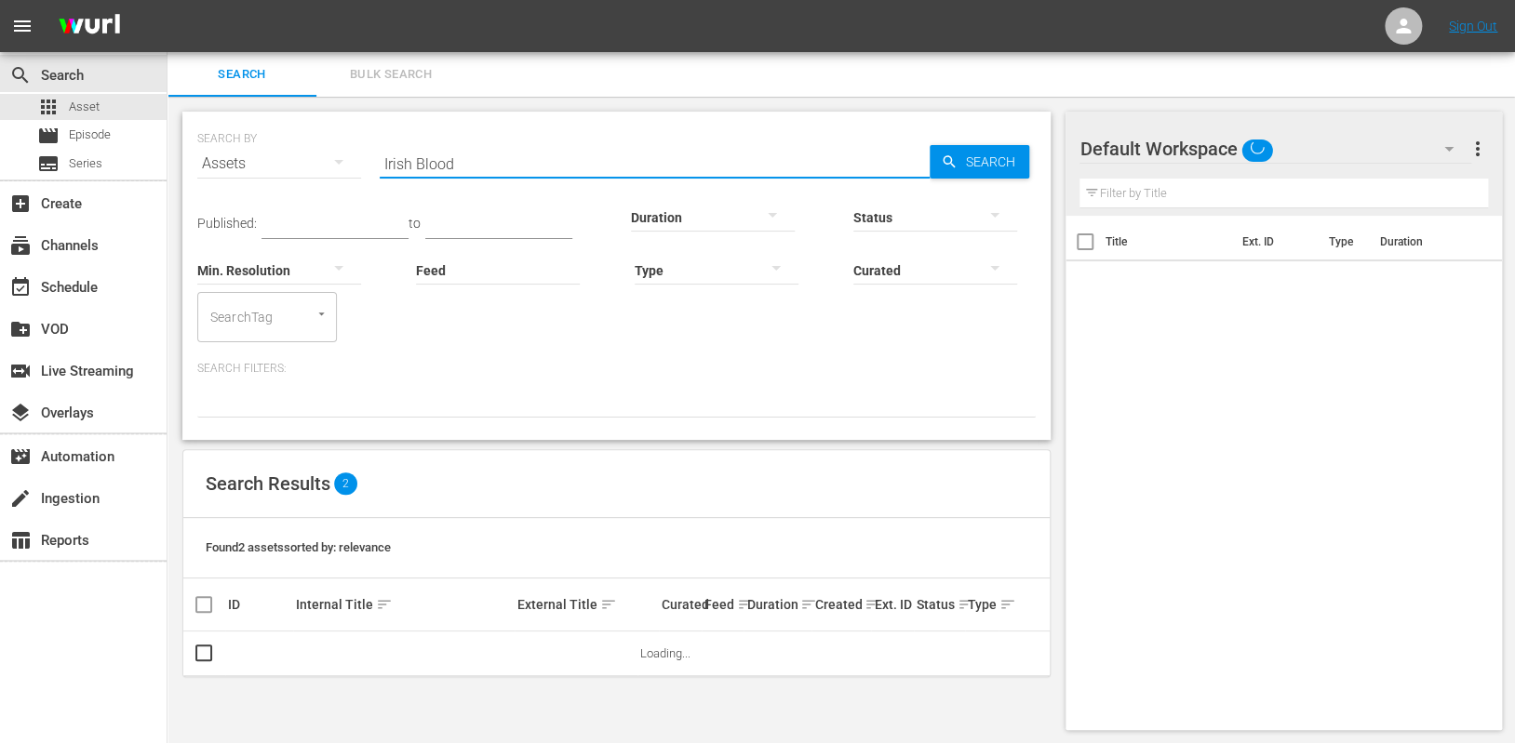
click at [555, 162] on input "Irish Blood" at bounding box center [655, 163] width 550 height 45
click at [506, 190] on div "Published: to Duration Status Min. Resolution Feed Feed Title Type Curated Sear…" at bounding box center [616, 264] width 838 height 156
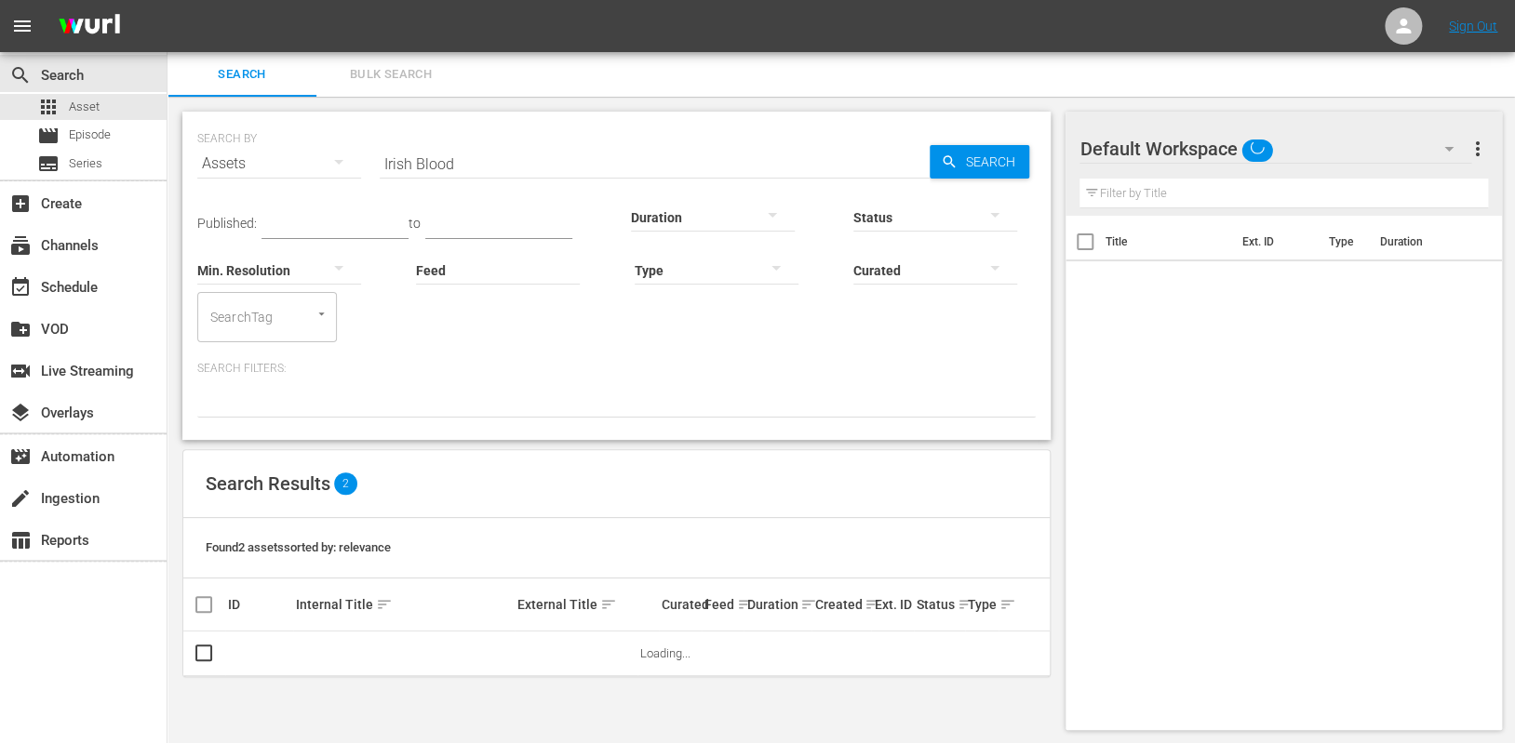
click at [506, 190] on div "Published: to Duration Status Min. Resolution Feed Feed Title Type Curated Sear…" at bounding box center [616, 264] width 838 height 156
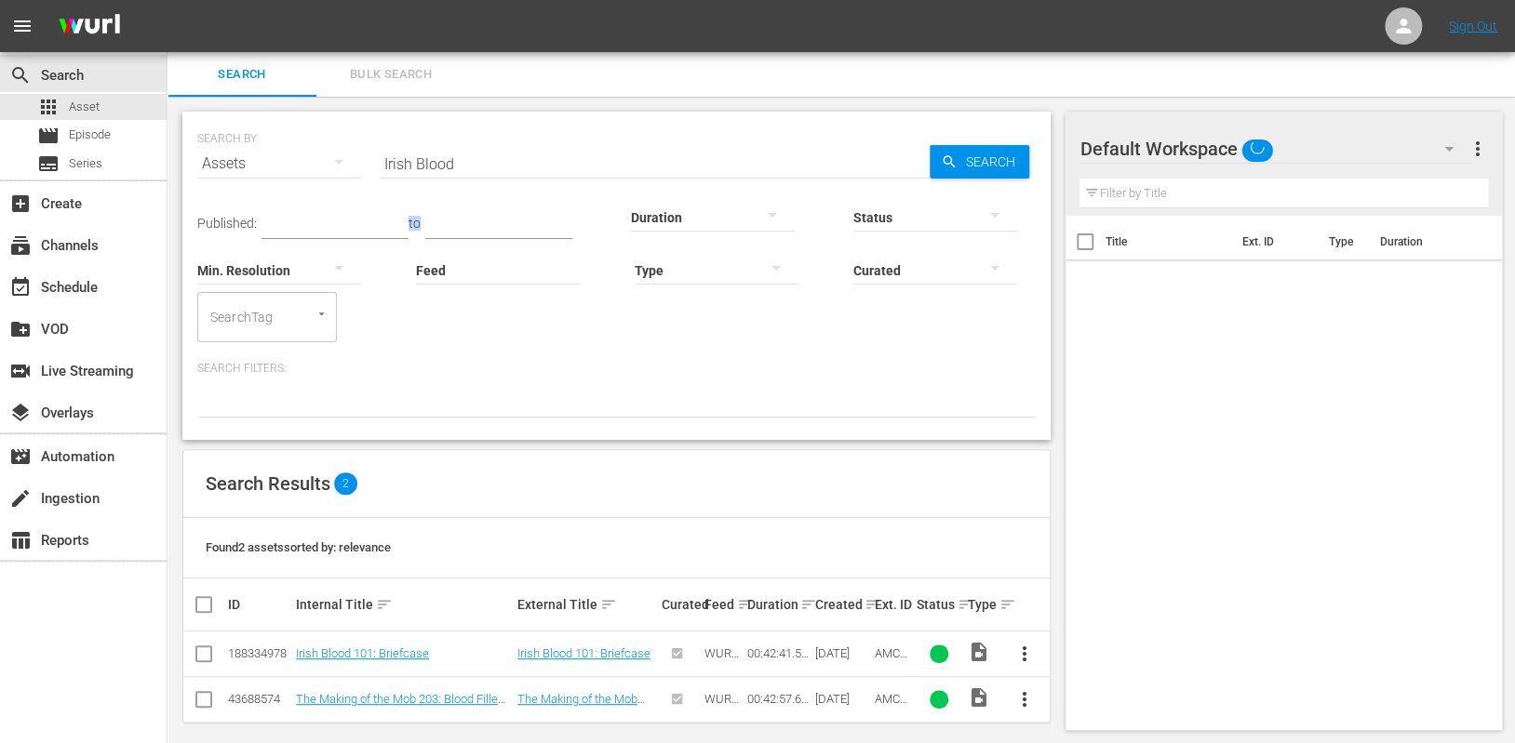
click at [506, 190] on div "Published: to Duration Status Min. Resolution Feed Feed Title Type Curated Sear…" at bounding box center [616, 264] width 838 height 156
click at [372, 702] on link "The Making of the Mob 203: Blood Filled Streets" at bounding box center [400, 706] width 208 height 28
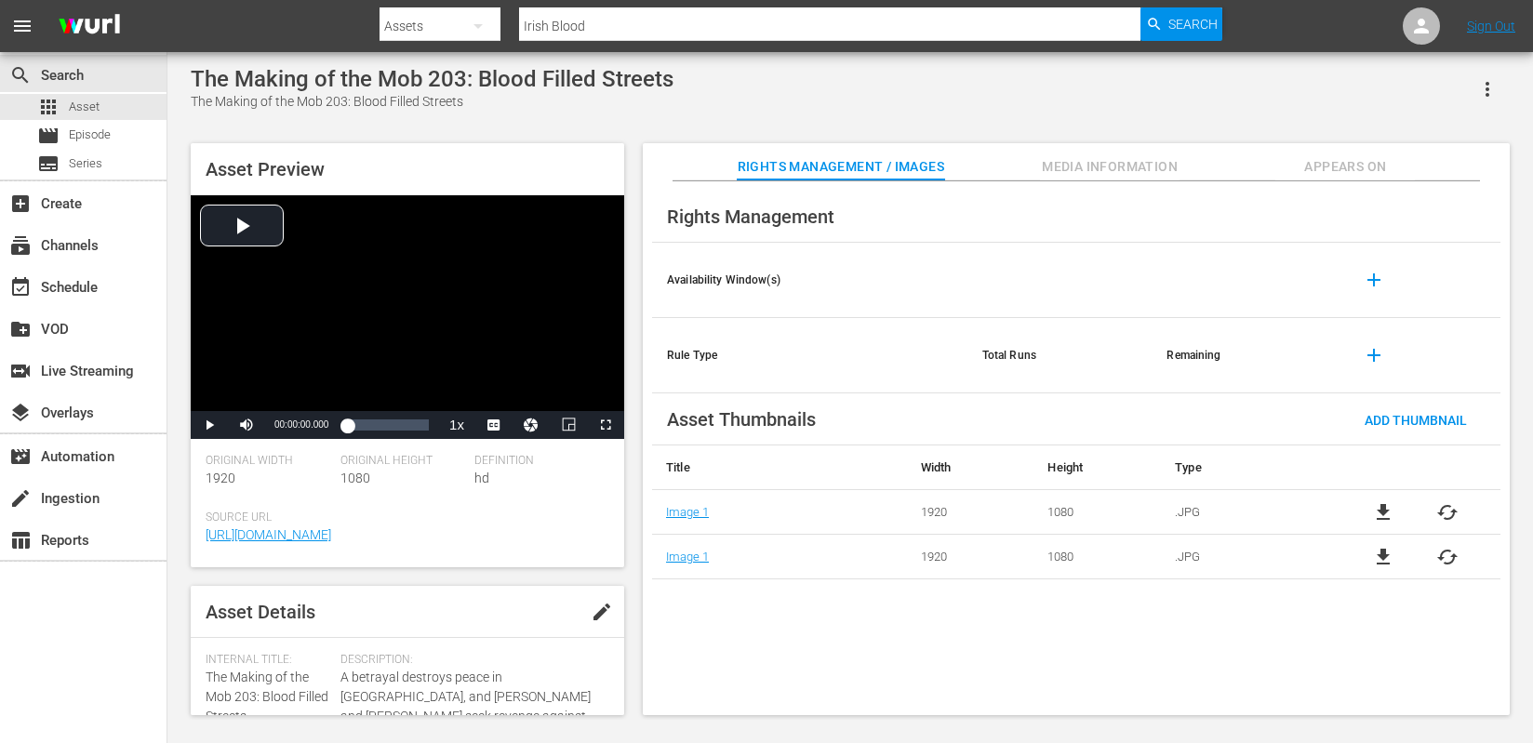
click at [1109, 157] on span "Media Information" at bounding box center [1110, 166] width 140 height 23
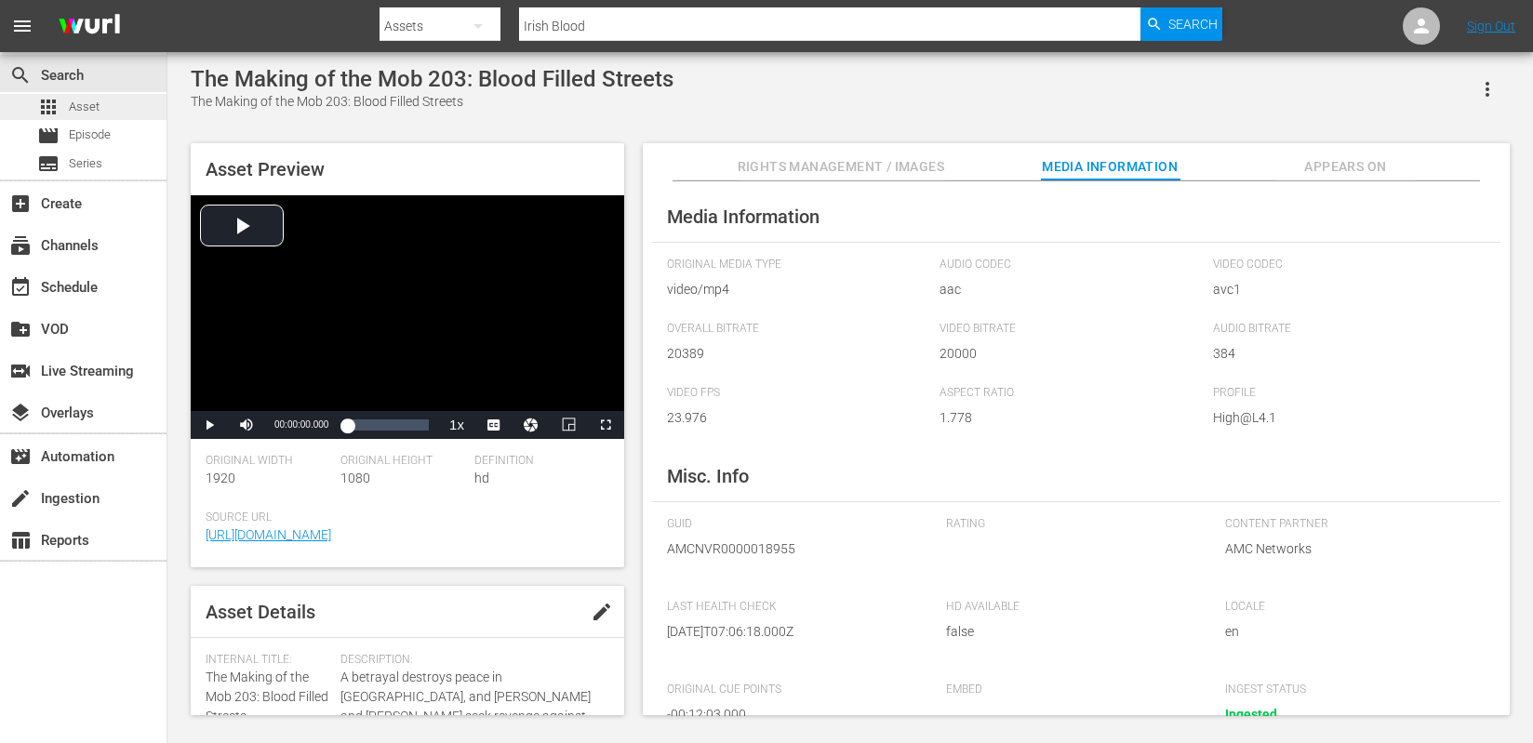
click at [69, 107] on span "Asset" at bounding box center [84, 107] width 31 height 19
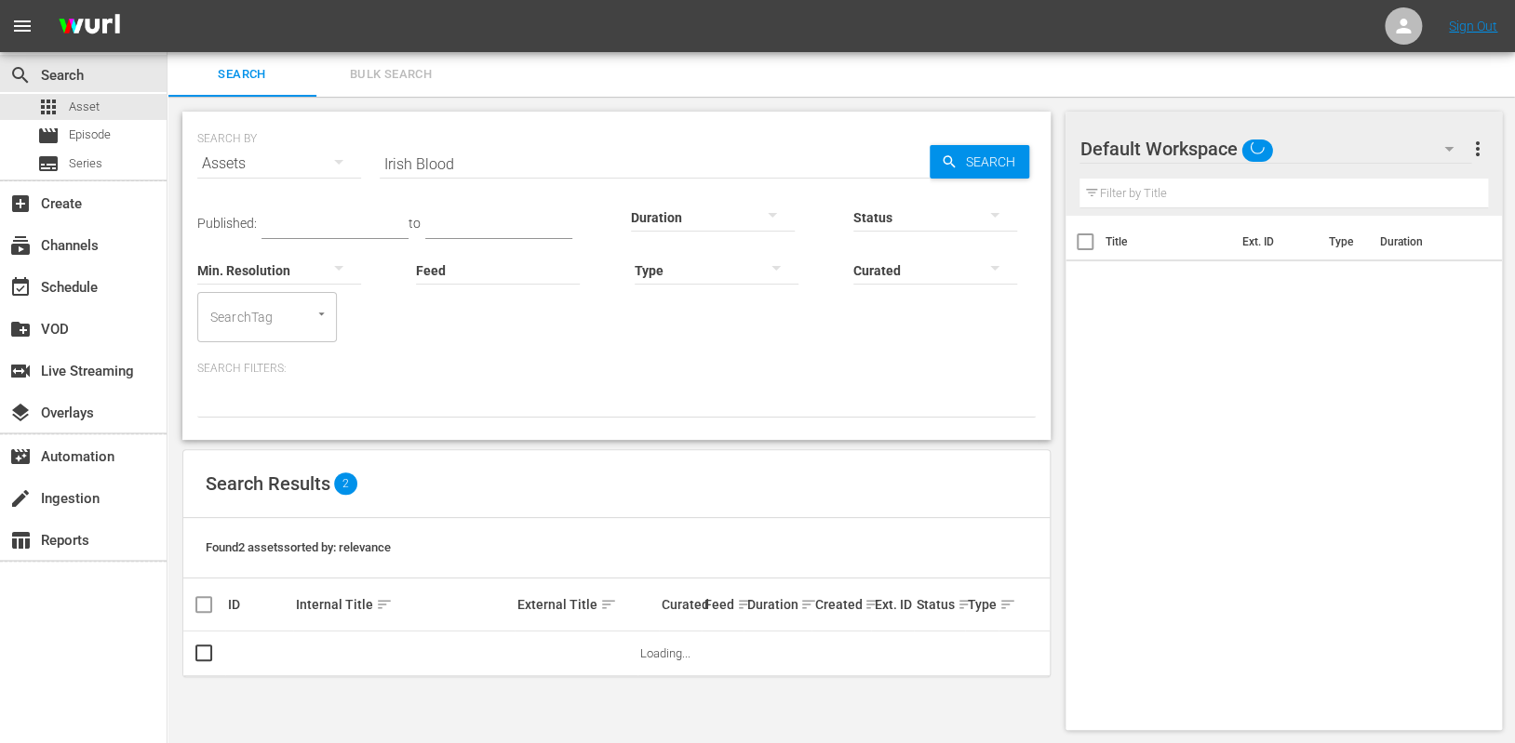
click at [477, 154] on input "Irish Blood" at bounding box center [655, 163] width 550 height 45
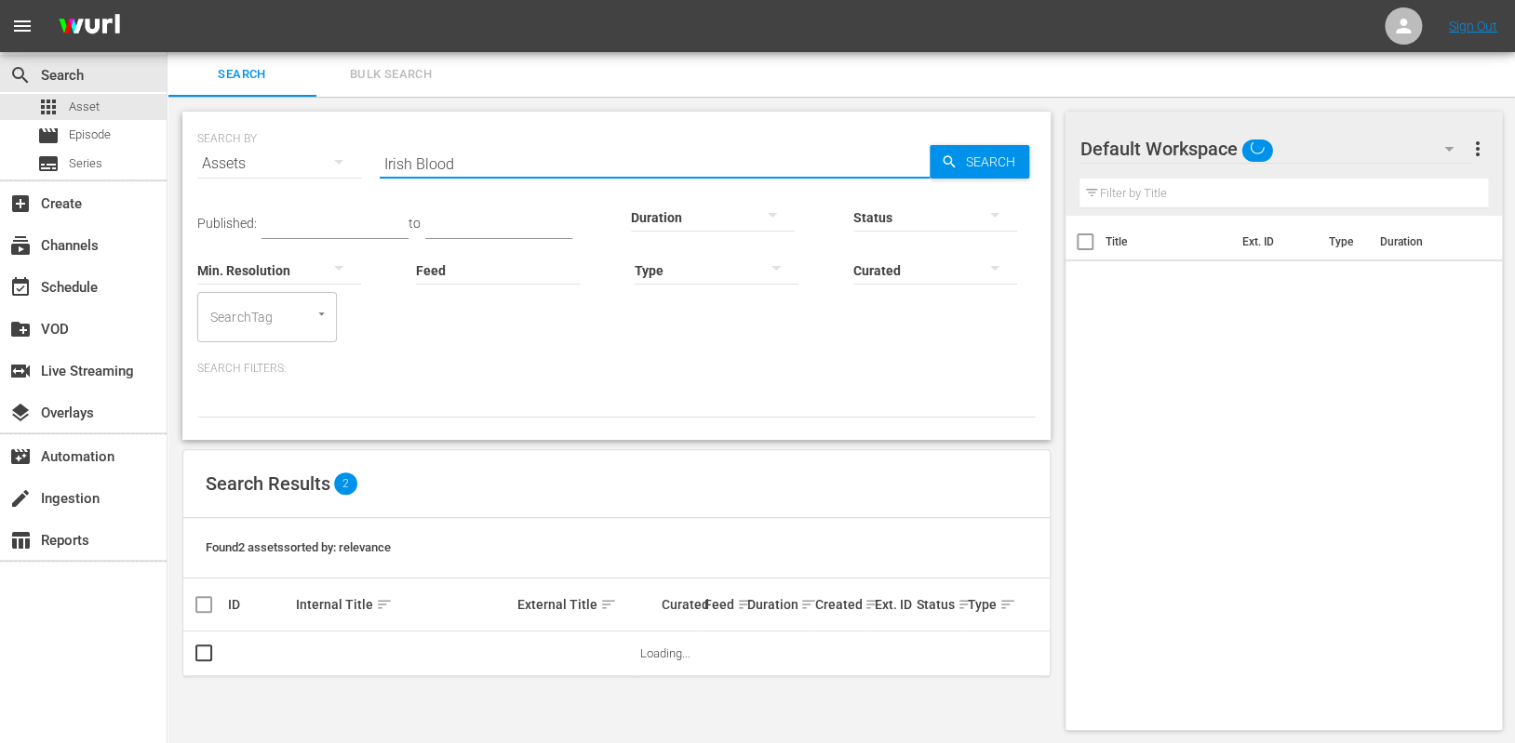
click at [477, 154] on input "Irish Blood" at bounding box center [655, 163] width 550 height 45
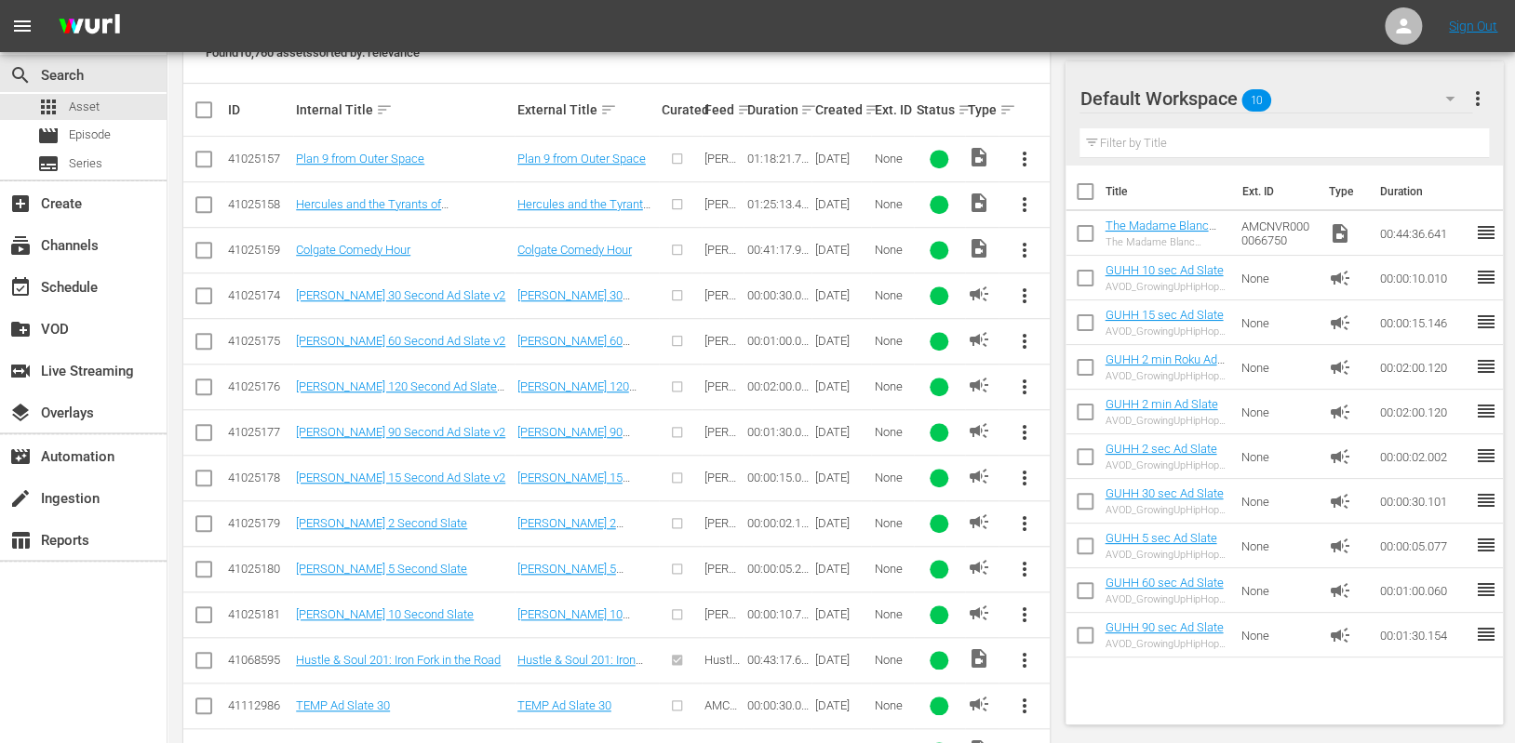
scroll to position [496, 0]
click at [174, 686] on div "SEARCH BY Search By Assets Search ID, Title, Description, Keywords, or Category…" at bounding box center [616, 364] width 898 height 1526
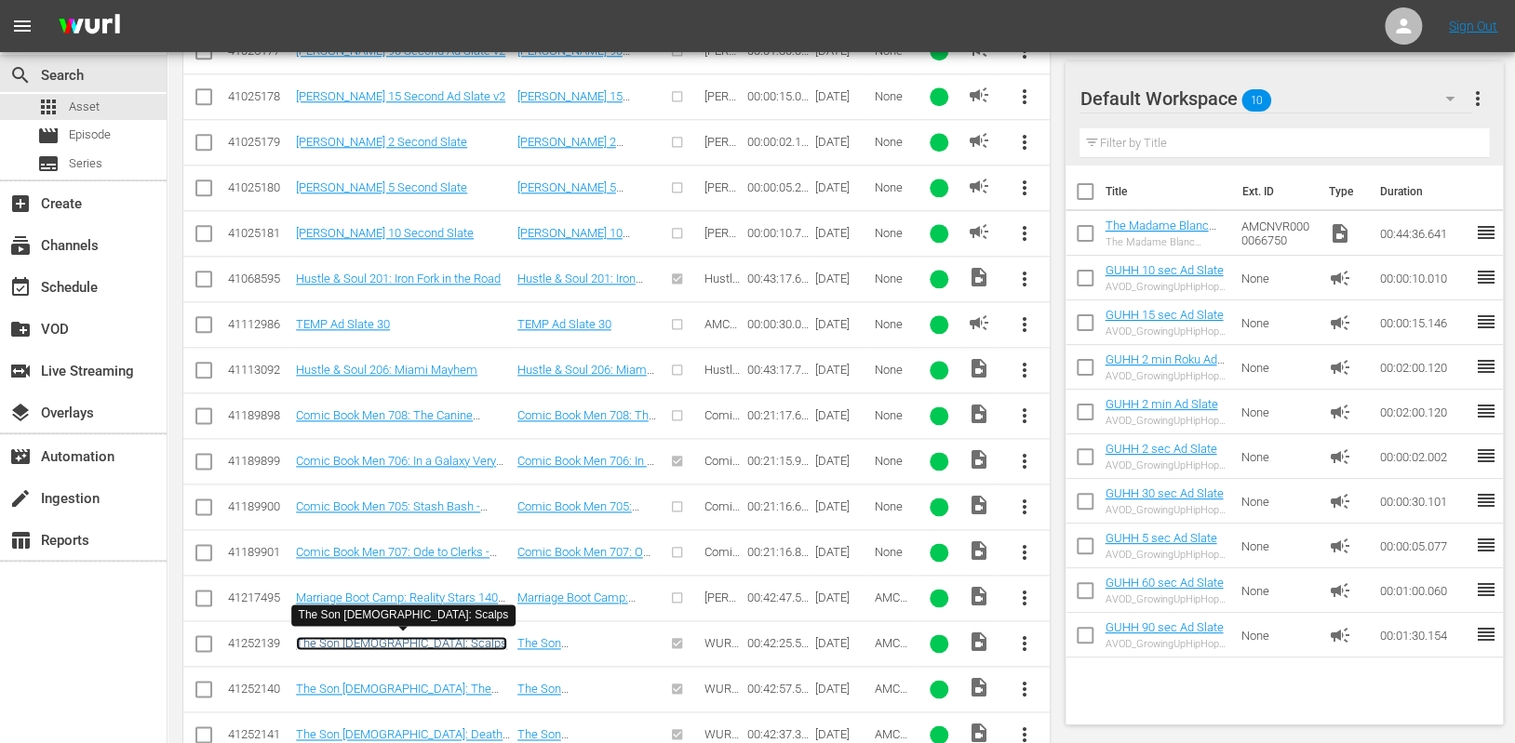
click at [341, 636] on link "The Son 110: Scalps" at bounding box center [401, 643] width 211 height 14
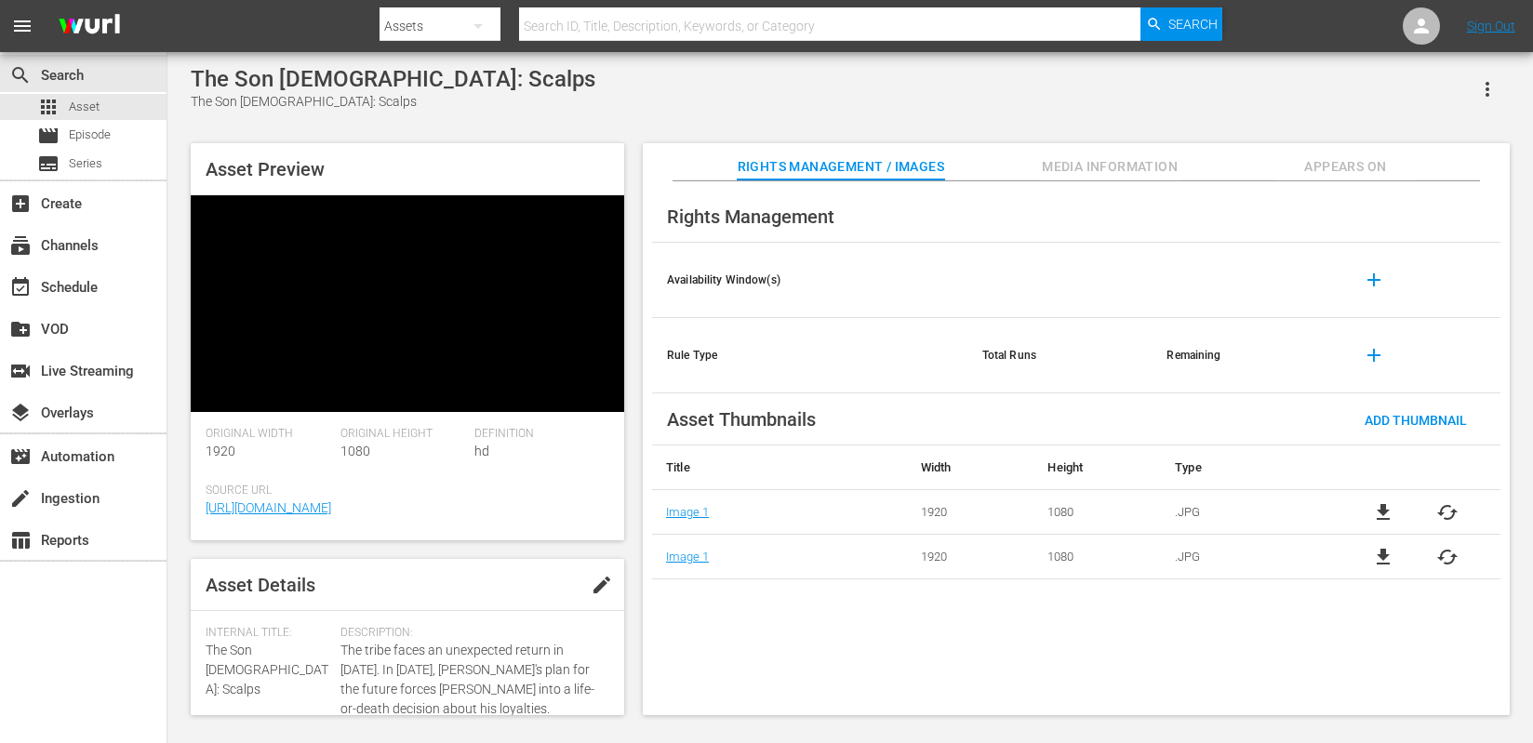
click at [1163, 154] on button "Media Information" at bounding box center [1110, 161] width 140 height 37
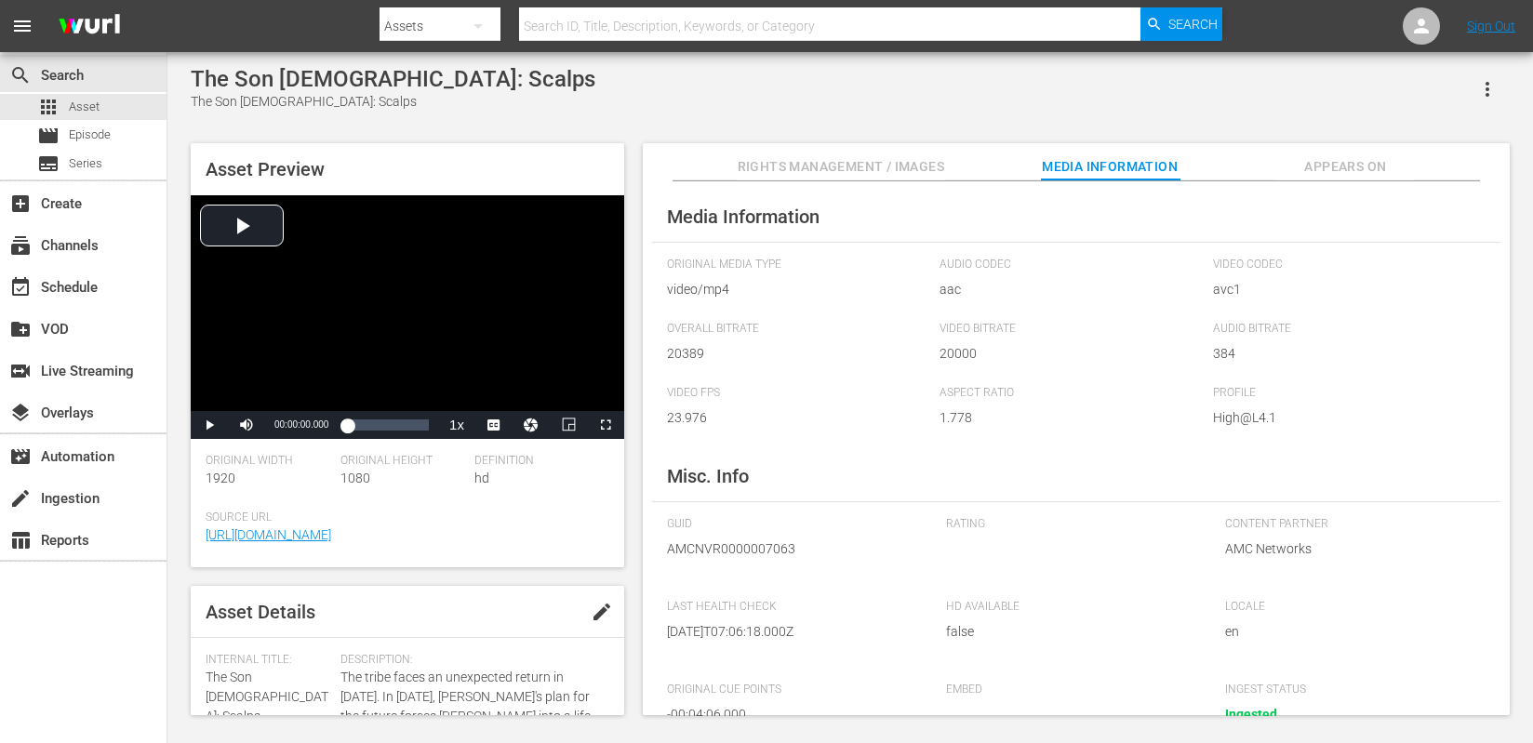
click at [180, 642] on div "The Son 110: Scalps The Son 110: Scalps Asset Preview Video Player is loading. …" at bounding box center [850, 386] width 1366 height 668
click at [694, 548] on span "AMCNVR0000007063" at bounding box center [792, 550] width 251 height 20
click at [693, 548] on span "AMCNVR0000007063" at bounding box center [792, 550] width 251 height 20
copy span "AMCNVR0000007063"
click at [132, 146] on div "movie Episode" at bounding box center [83, 136] width 167 height 26
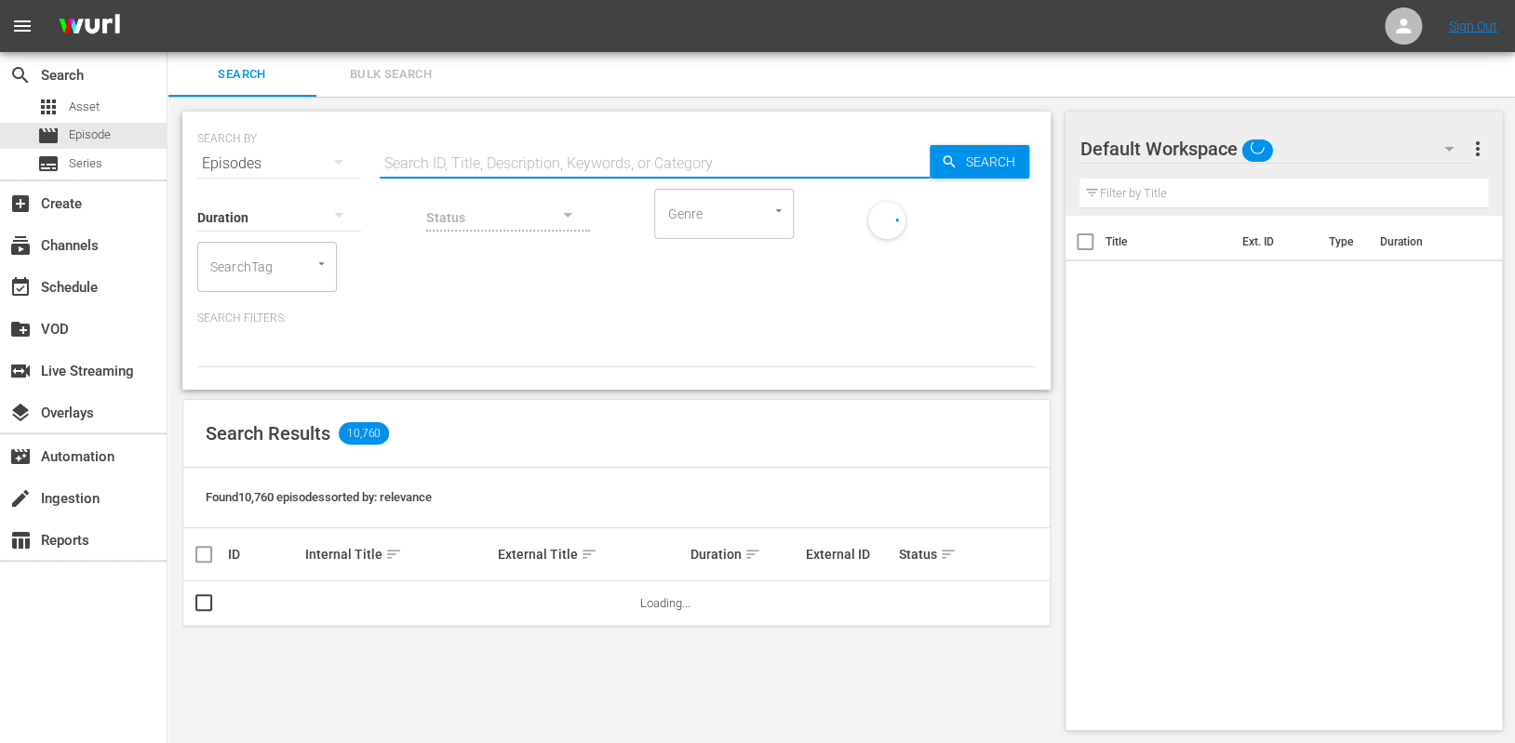
click at [557, 169] on input "text" at bounding box center [655, 163] width 550 height 45
paste input "AMCNVR0000007063"
click at [916, 171] on input "AMCNVR0000007063" at bounding box center [655, 163] width 550 height 45
type input "AMCNVR0000007063"
click at [951, 171] on div "Search" at bounding box center [980, 161] width 100 height 33
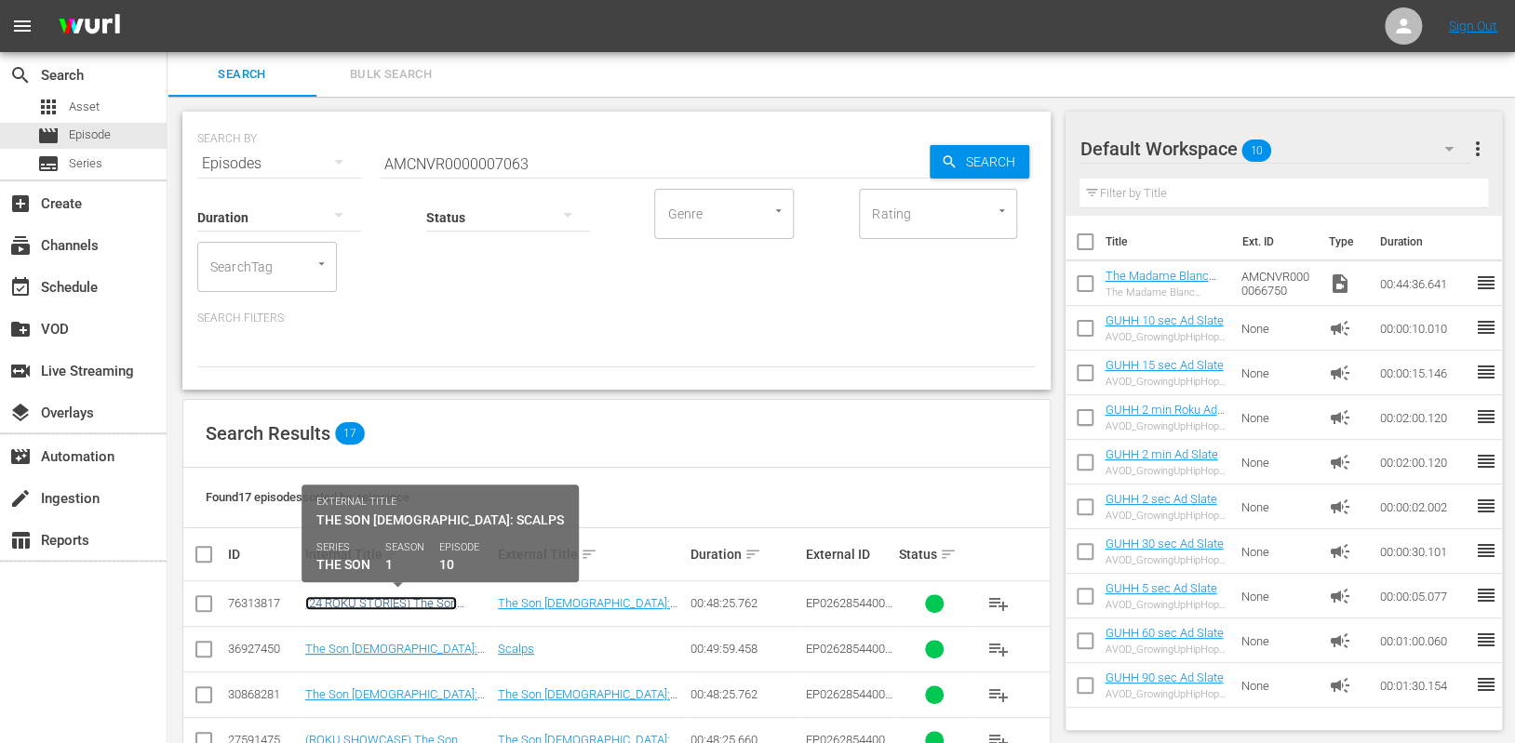
click at [322, 605] on link "(24 ROKU STORIES) The Son 110: Scalps" at bounding box center [387, 610] width 165 height 28
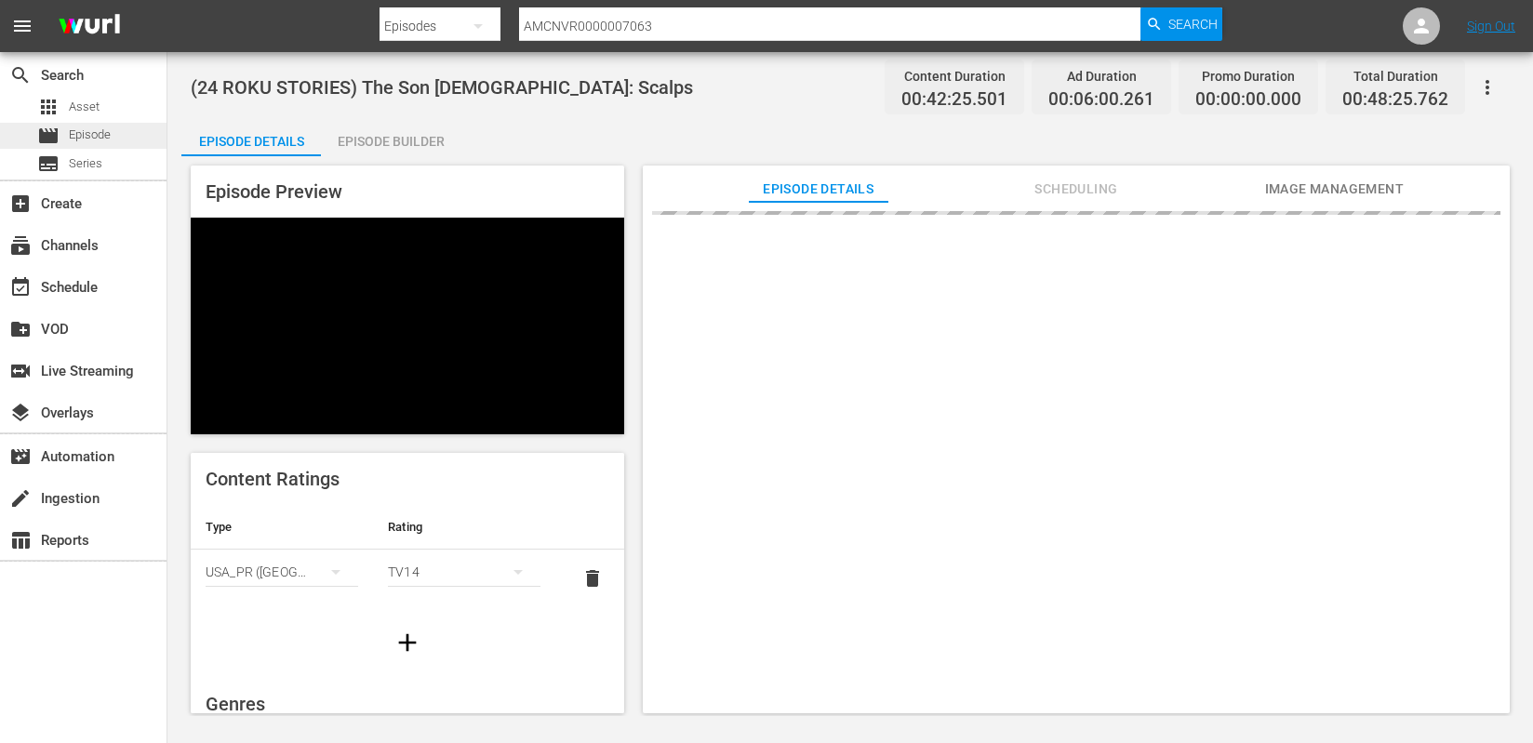
click at [100, 134] on span "Episode" at bounding box center [90, 135] width 42 height 19
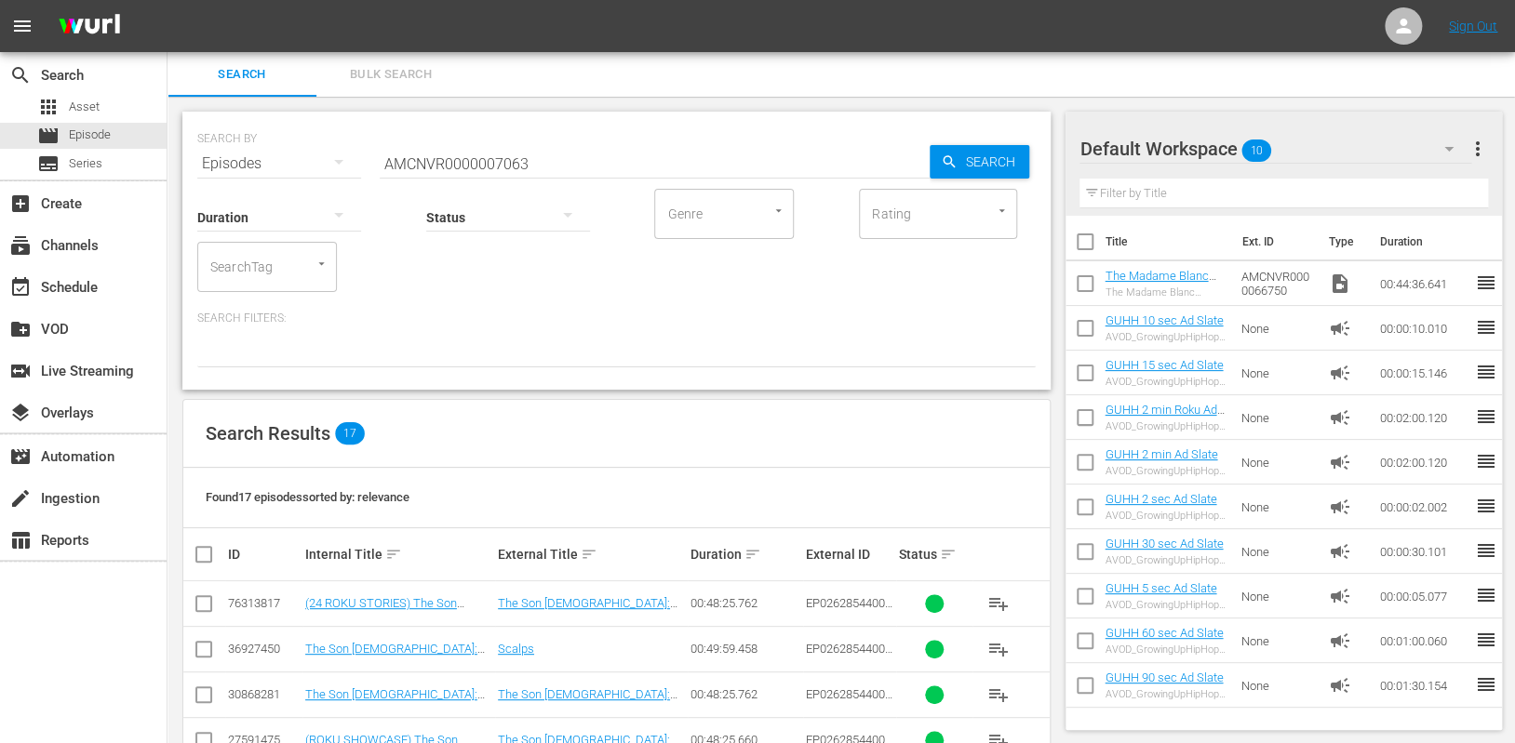
drag, startPoint x: 167, startPoint y: 645, endPoint x: 167, endPoint y: 608, distance: 37.2
click at [167, 645] on div "SEARCH BY Search By Episodes Search ID, Title, Description, Keywords, or Catego…" at bounding box center [616, 744] width 898 height 1294
click at [102, 111] on div "apps Asset" at bounding box center [83, 107] width 167 height 26
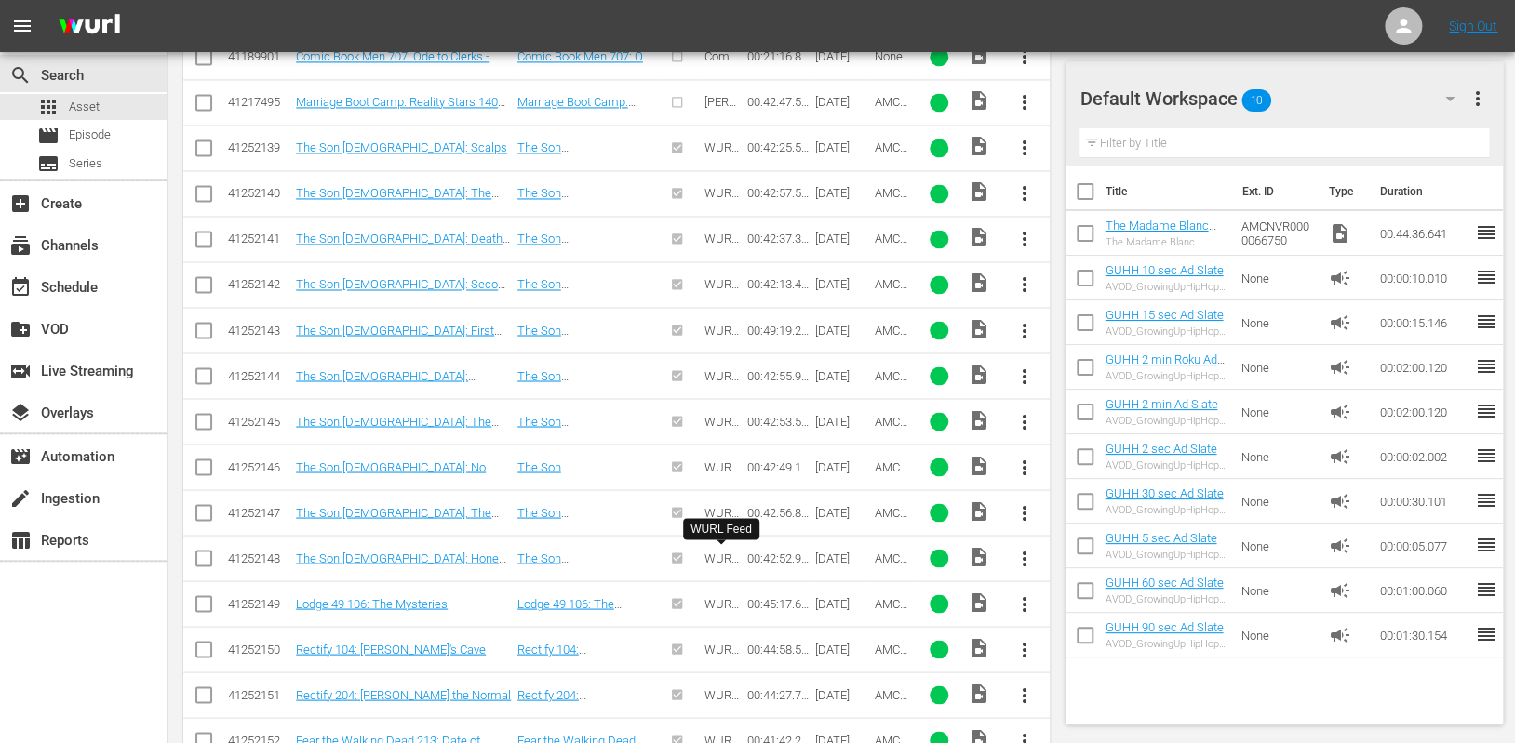
scroll to position [1621, 0]
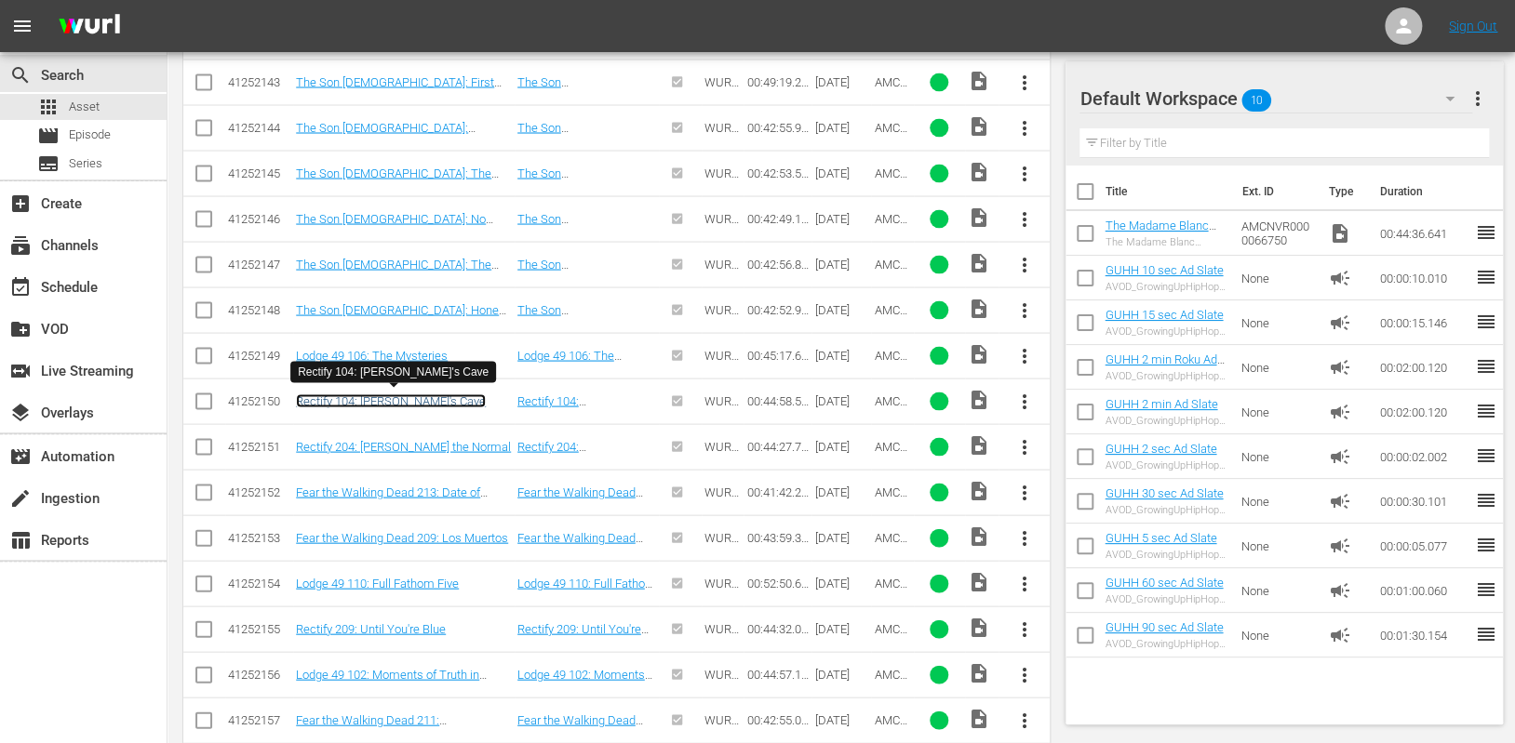
click at [394, 398] on link "Rectify 104: Plato's Cave" at bounding box center [391, 401] width 190 height 14
